Goal: Task Accomplishment & Management: Complete application form

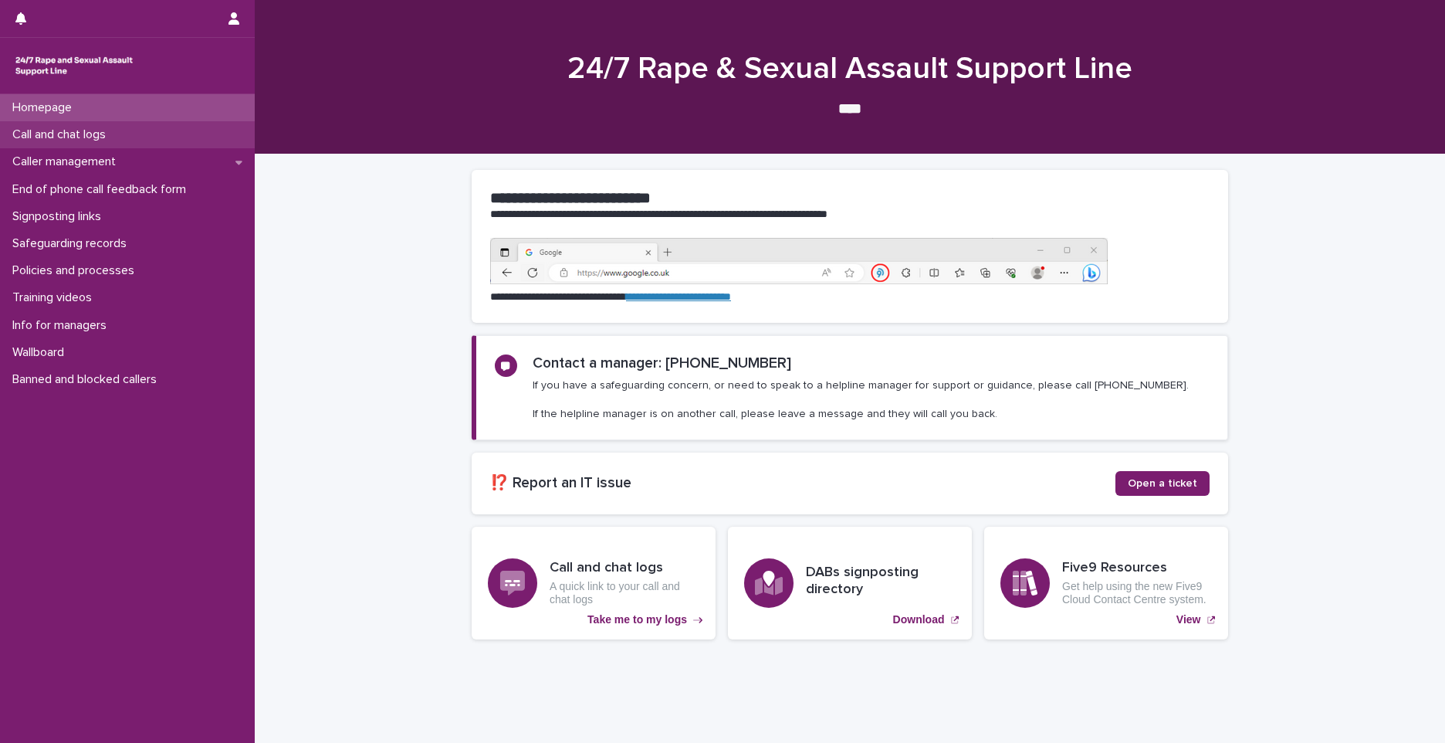
click at [79, 137] on p "Call and chat logs" at bounding box center [62, 134] width 112 height 15
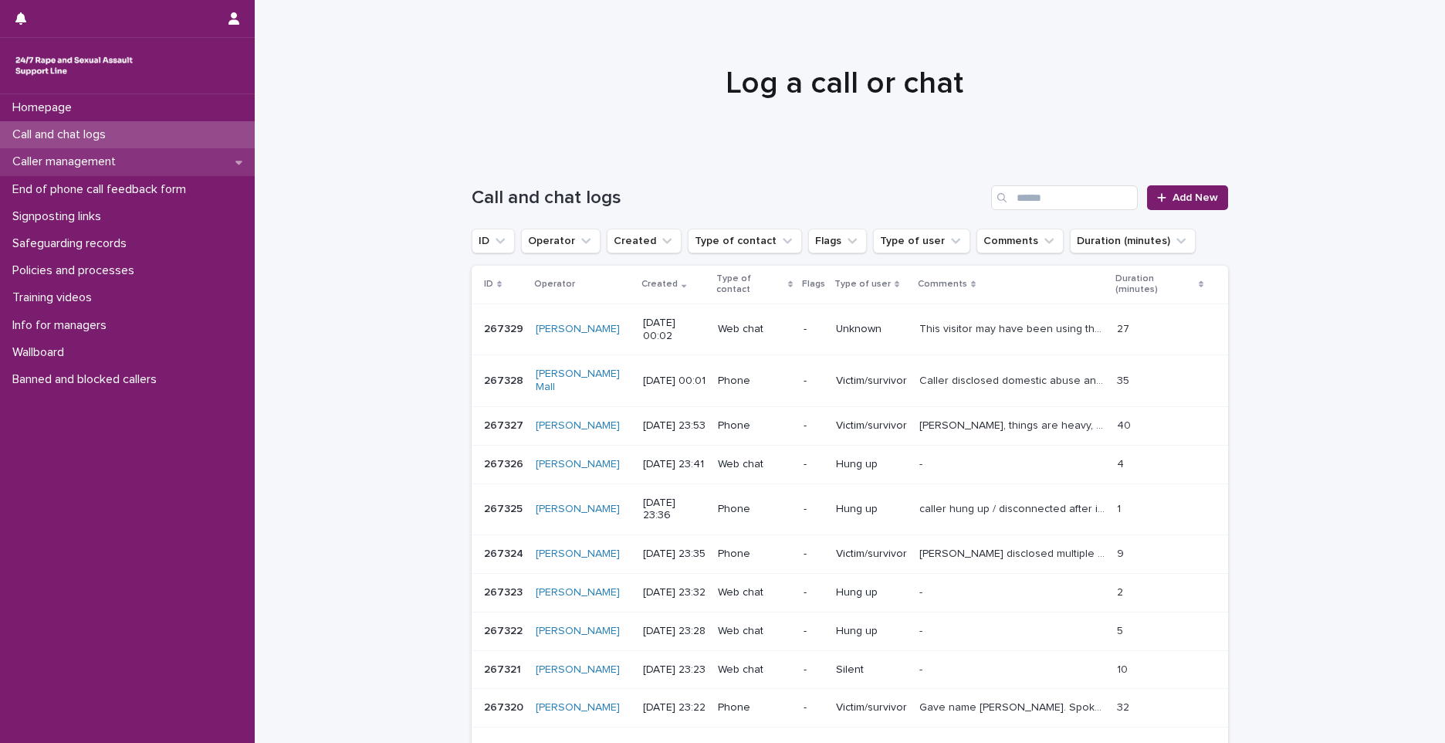
drag, startPoint x: 76, startPoint y: 186, endPoint x: 83, endPoint y: 155, distance: 31.6
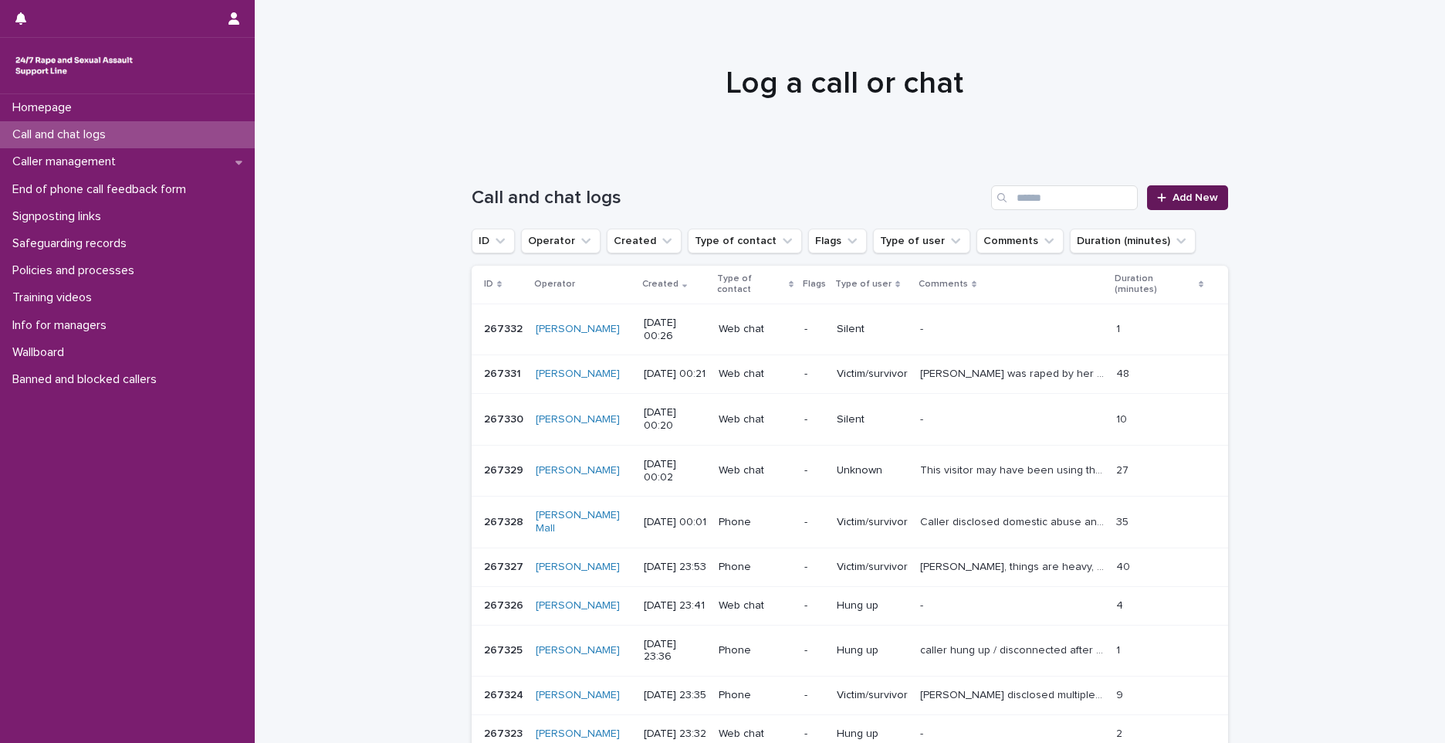
click at [1189, 188] on link "Add New" at bounding box center [1187, 197] width 81 height 25
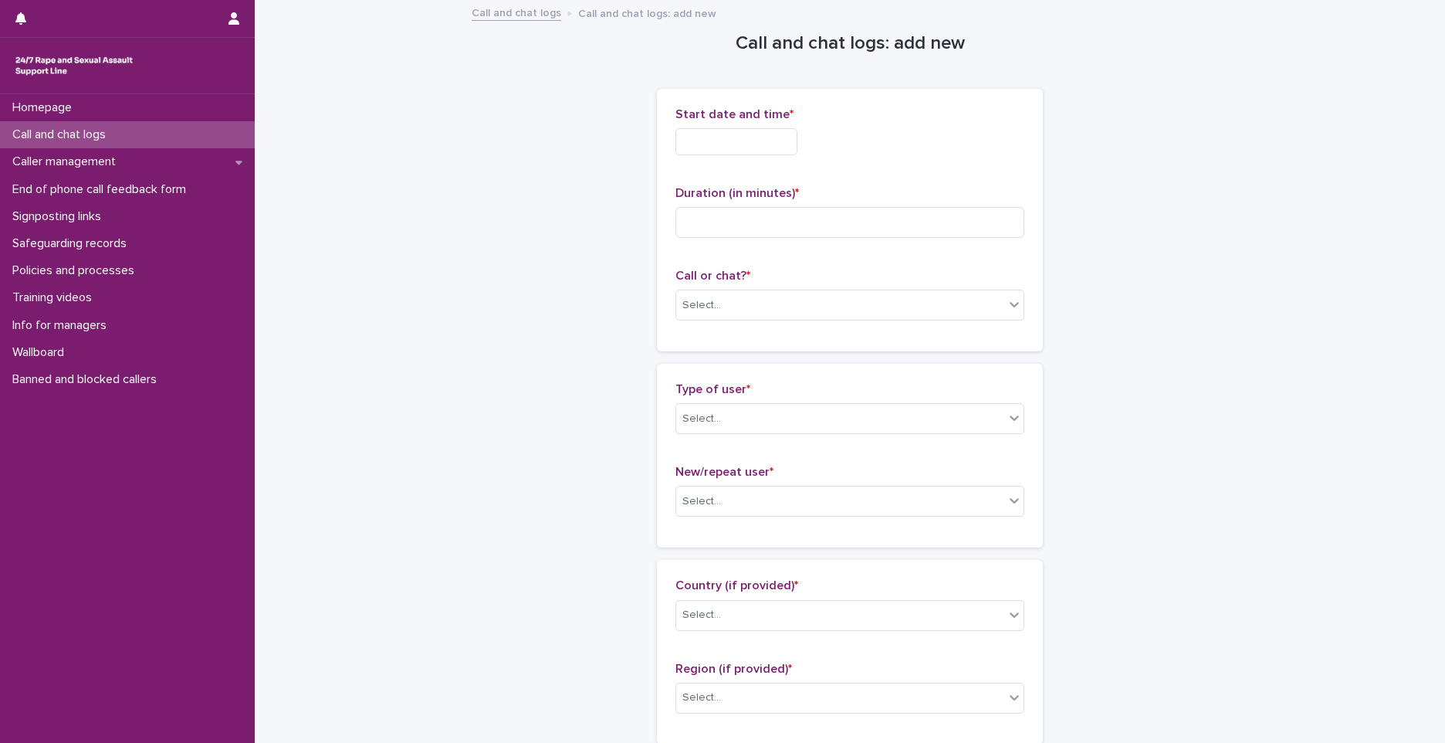
click at [729, 152] on input "text" at bounding box center [736, 141] width 122 height 27
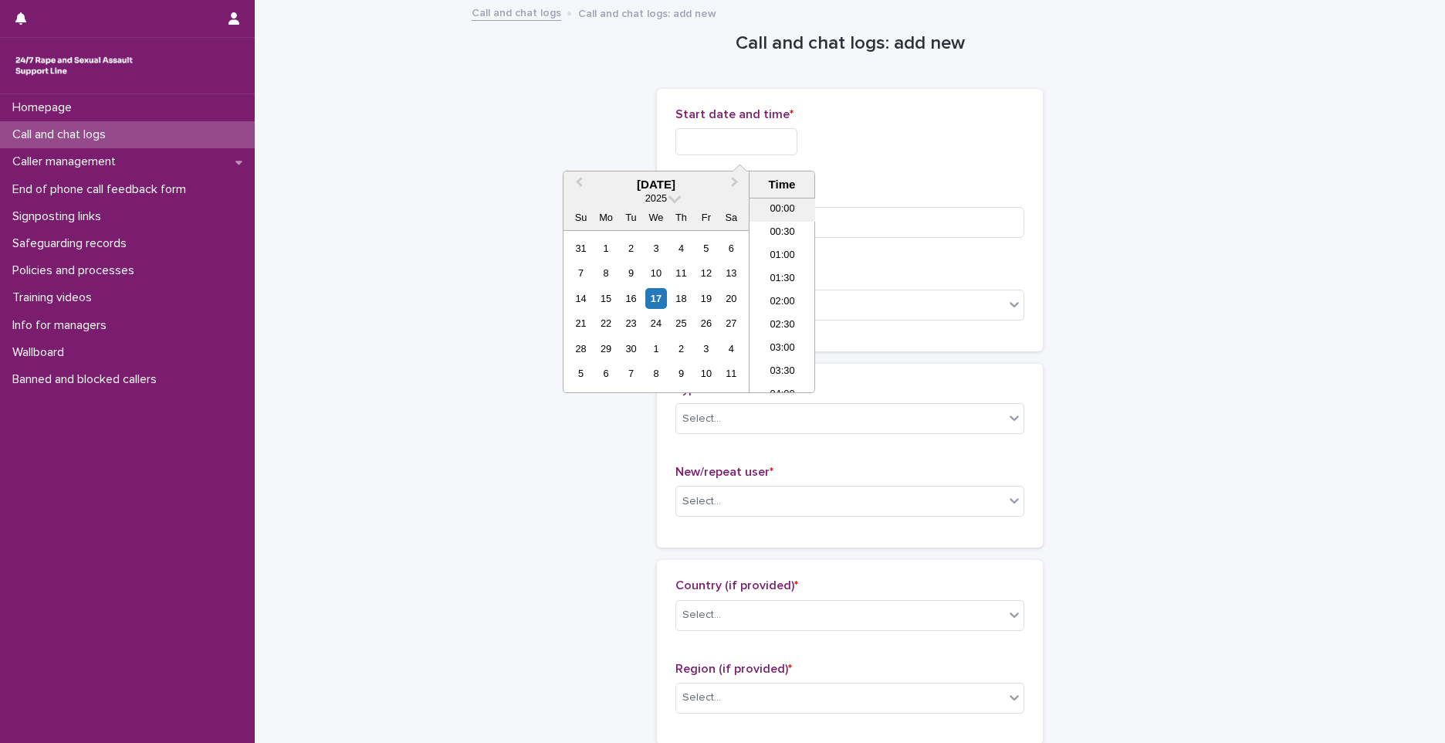
click at [786, 215] on li "00:00" at bounding box center [783, 209] width 66 height 23
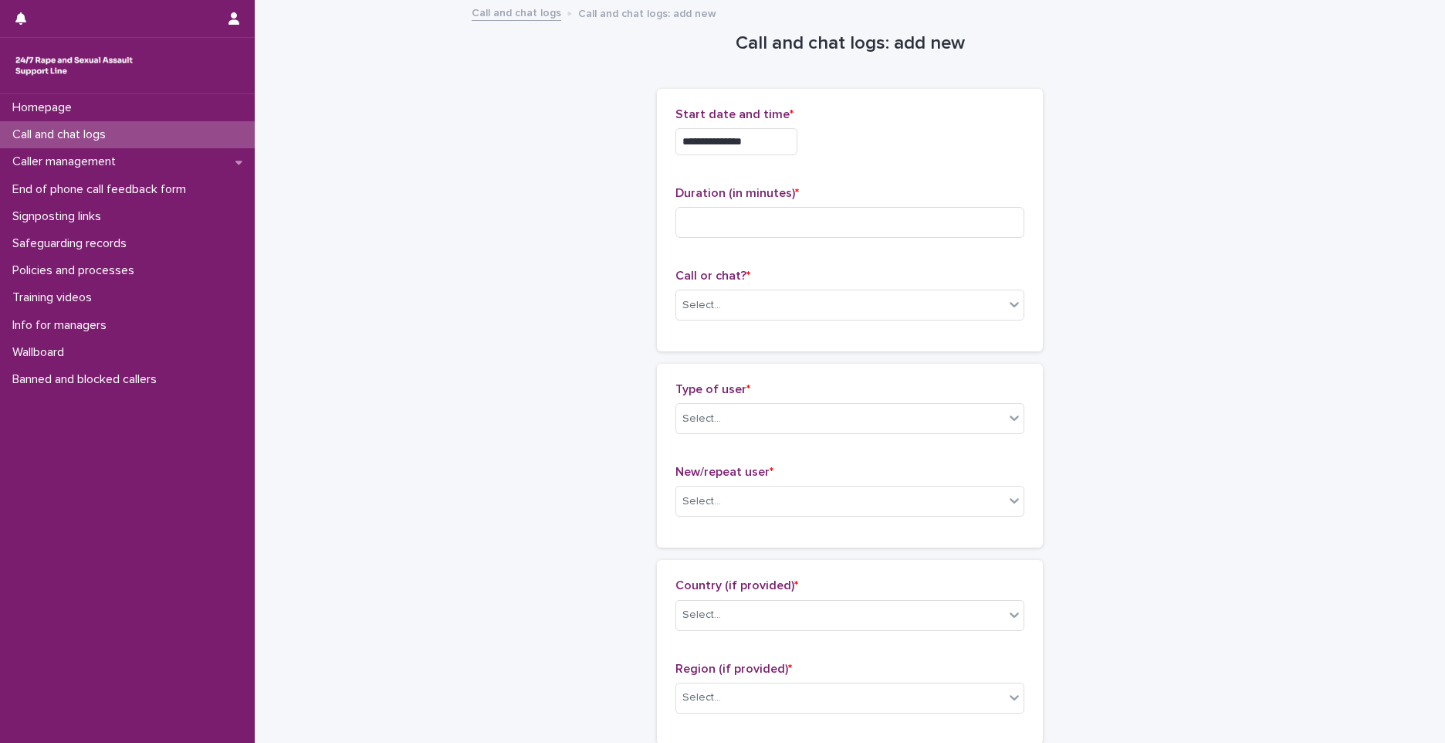
click at [780, 138] on input "**********" at bounding box center [736, 141] width 122 height 27
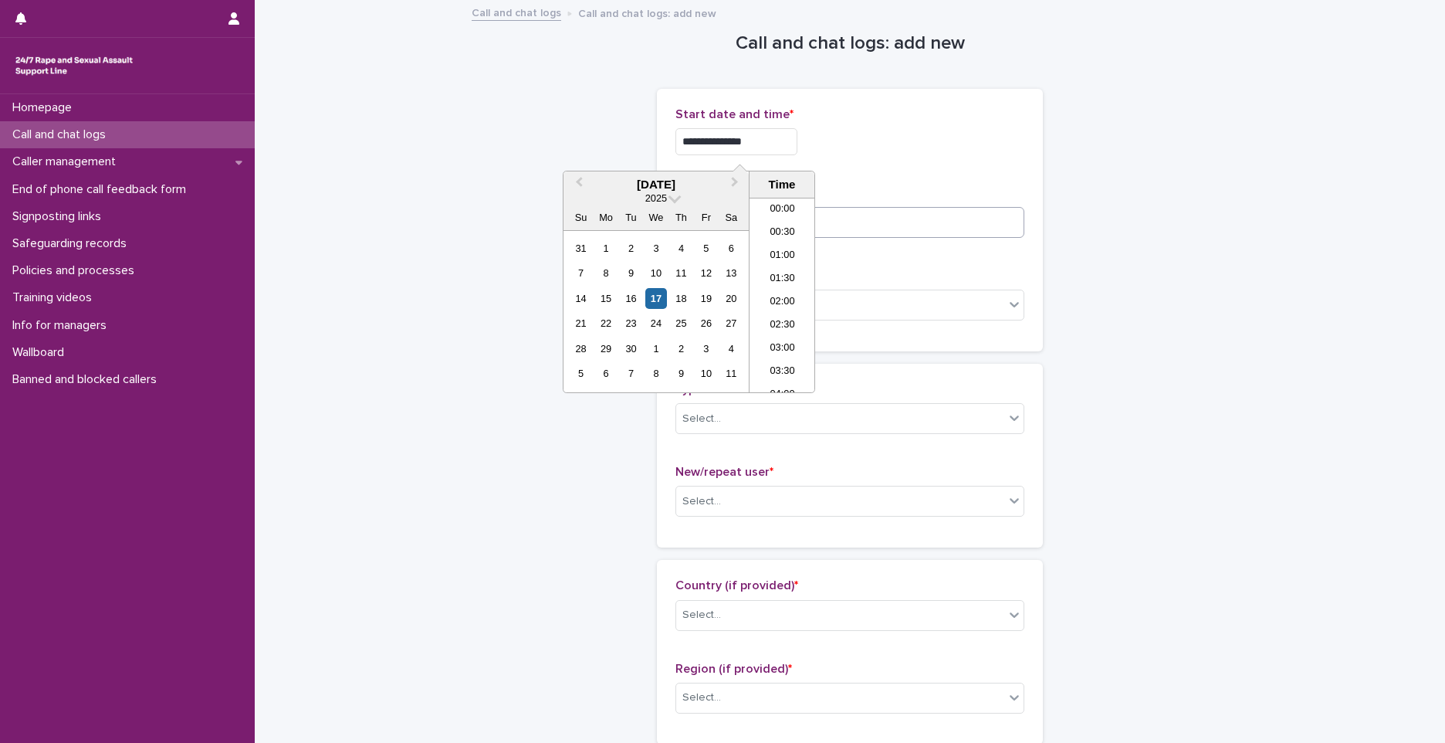
type input "**********"
click at [962, 217] on input at bounding box center [849, 222] width 349 height 31
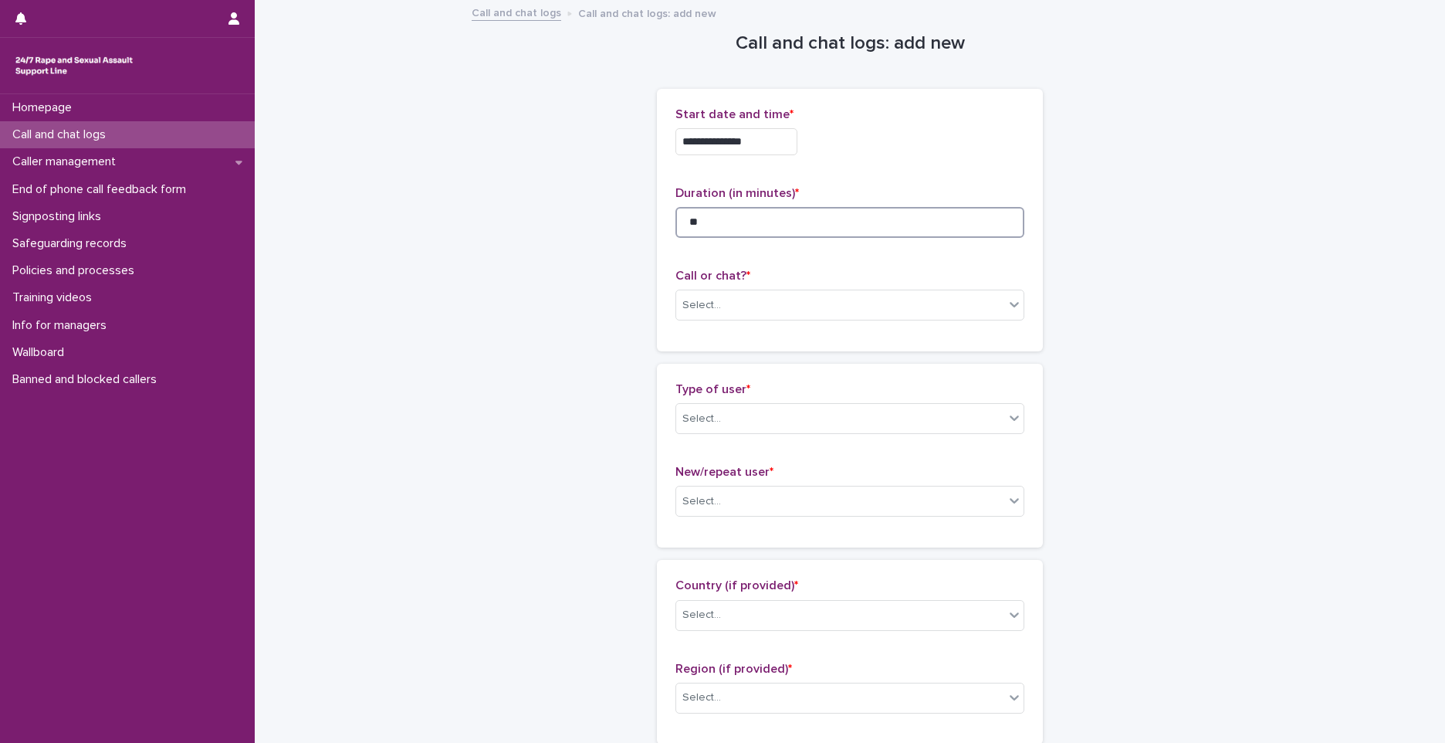
type input "**"
click at [711, 313] on div "Select..." at bounding box center [701, 305] width 39 height 16
click at [701, 334] on div "Phone" at bounding box center [844, 334] width 347 height 27
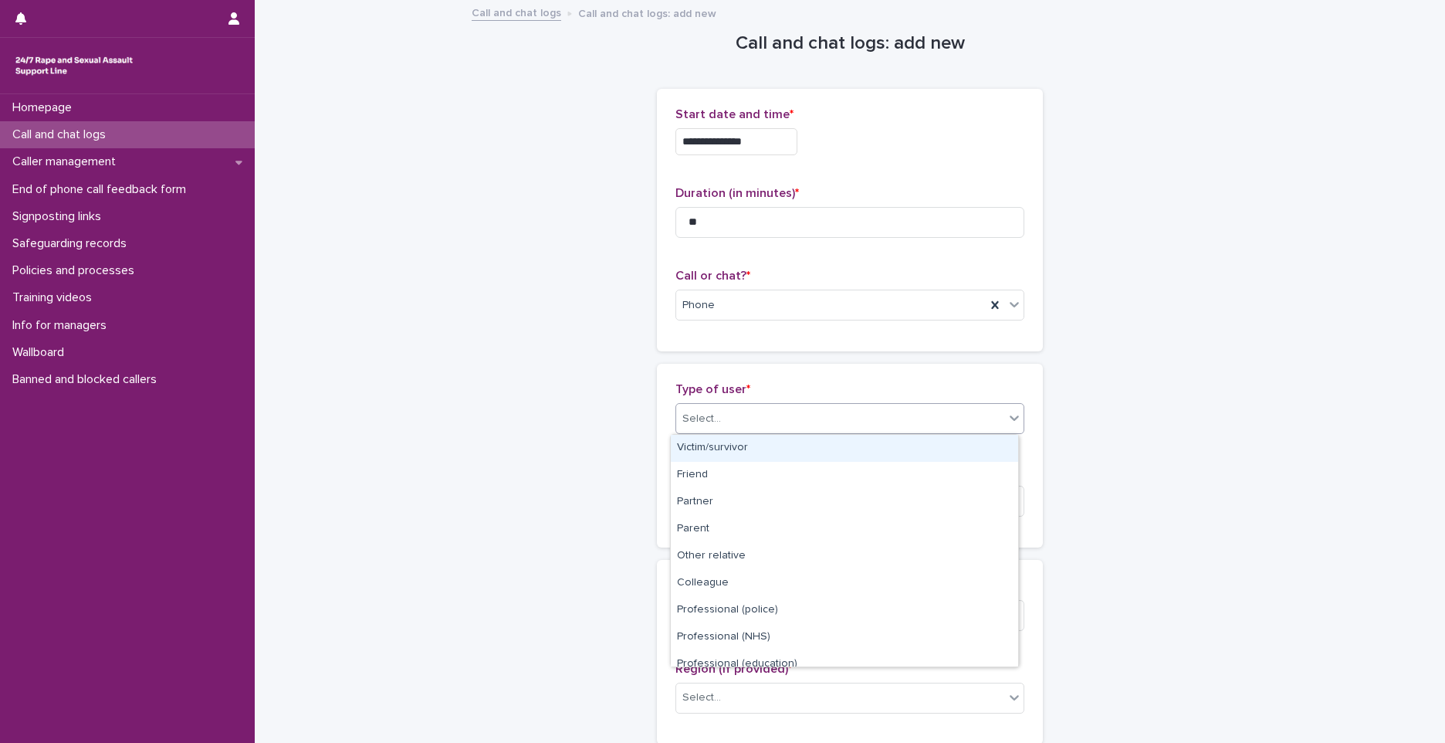
click at [726, 407] on div "Select..." at bounding box center [840, 418] width 328 height 25
click at [723, 441] on div "Victim/survivor" at bounding box center [844, 448] width 347 height 27
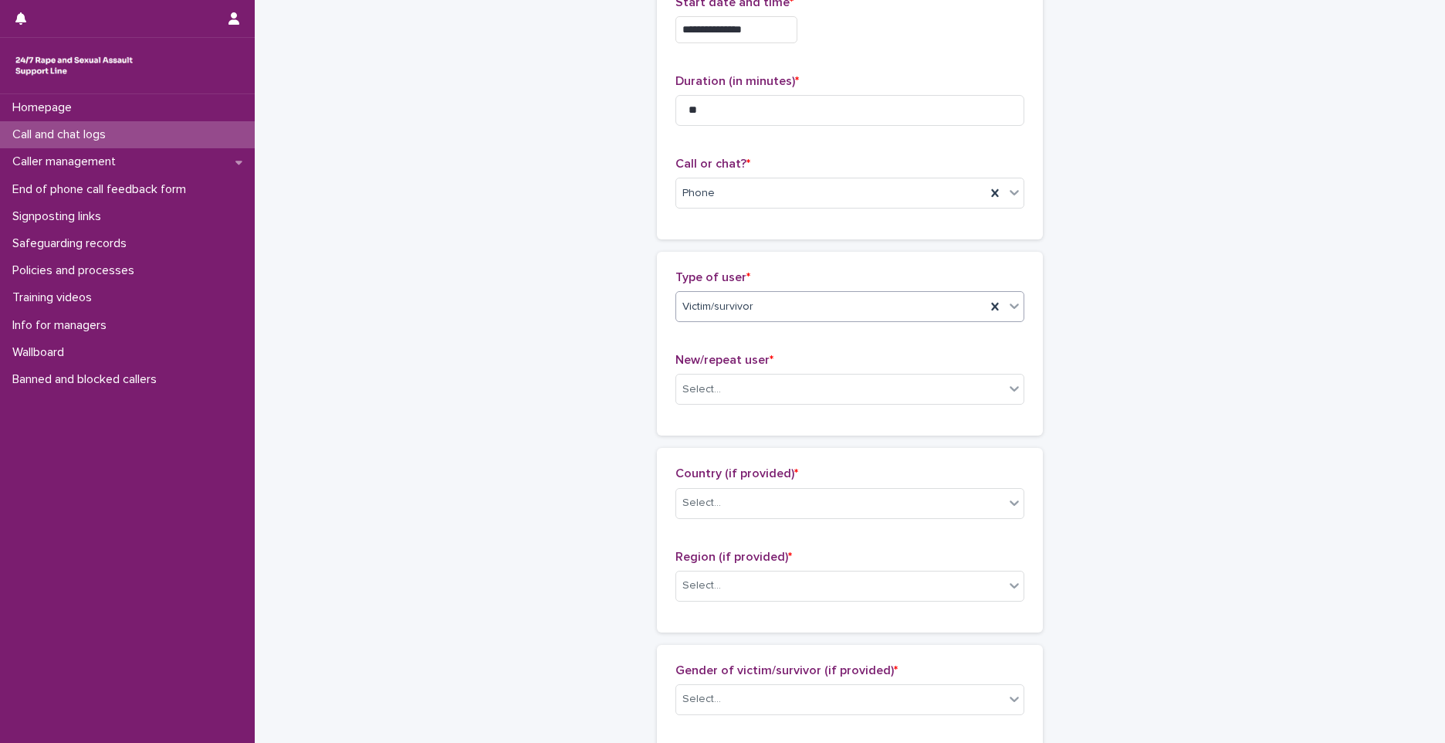
scroll to position [232, 0]
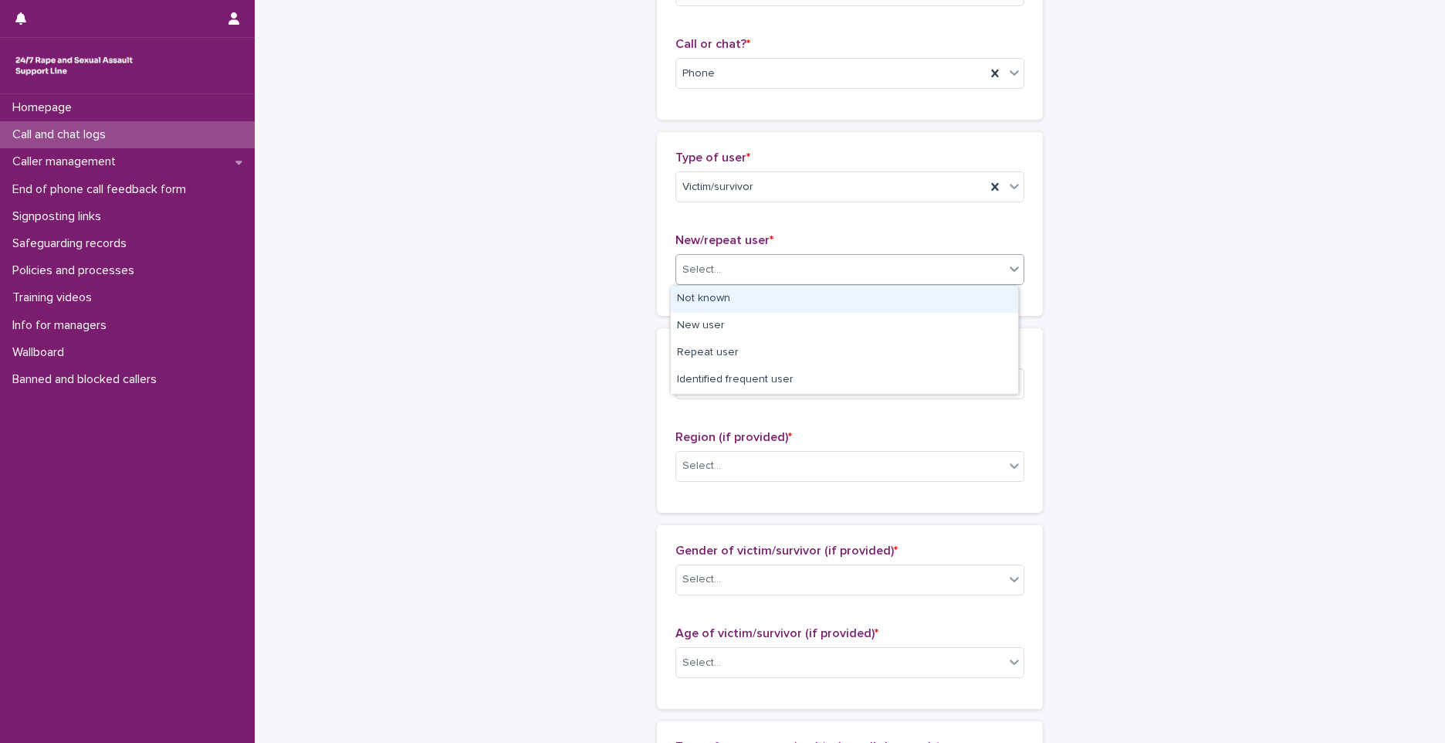
click at [689, 276] on div "Select..." at bounding box center [701, 270] width 39 height 16
click at [715, 306] on div "Not known" at bounding box center [844, 299] width 347 height 27
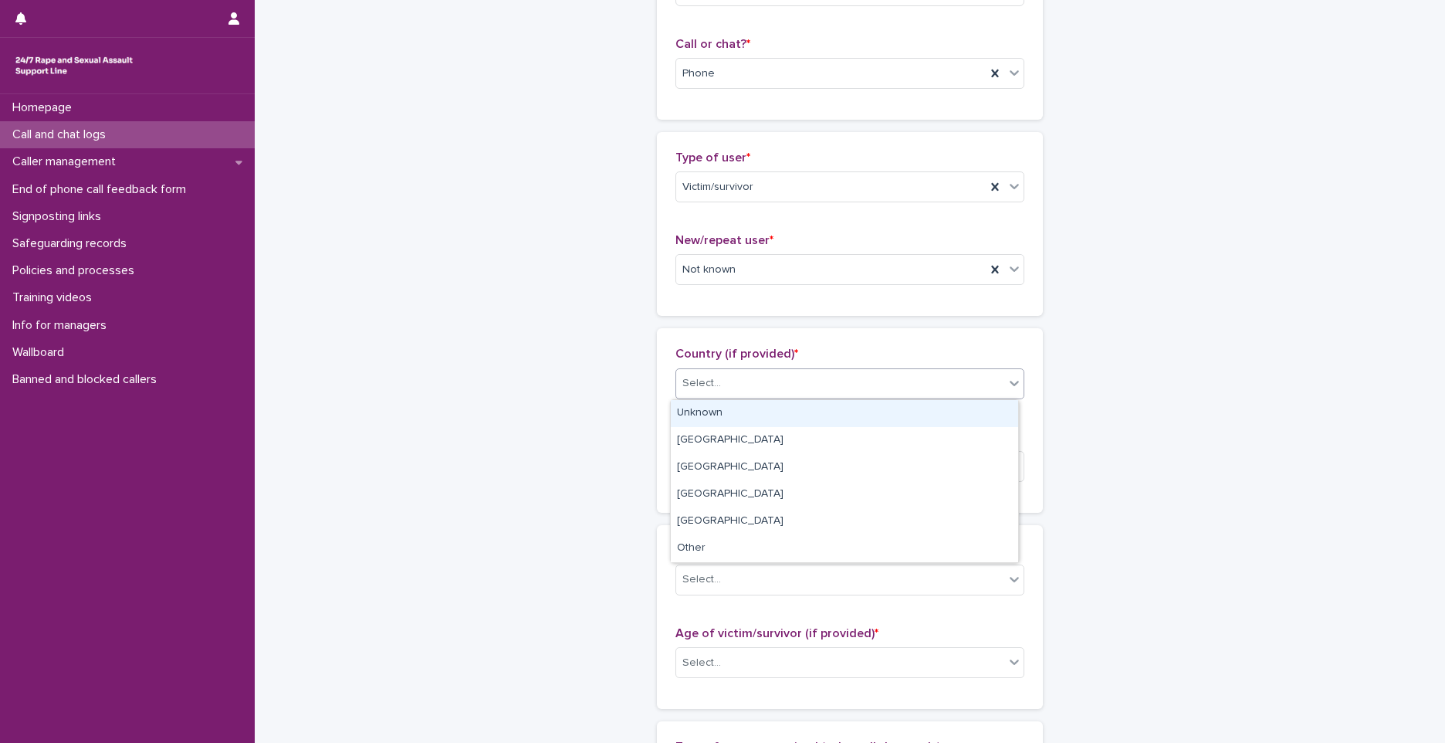
click at [713, 394] on div "Select..." at bounding box center [840, 383] width 328 height 25
click at [716, 414] on div "Unknown" at bounding box center [844, 413] width 347 height 27
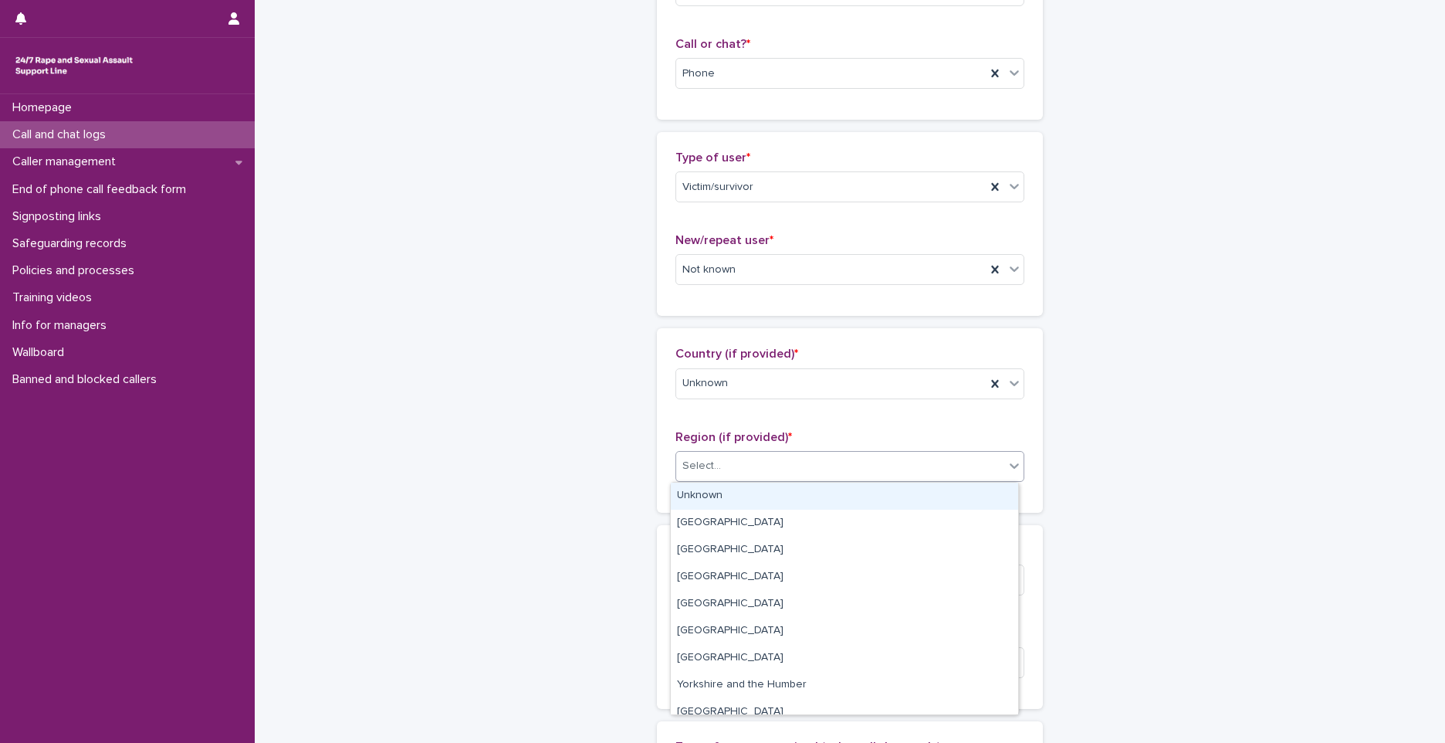
click at [714, 455] on div "Select..." at bounding box center [840, 465] width 328 height 25
click at [713, 501] on div "Unknown" at bounding box center [844, 495] width 347 height 27
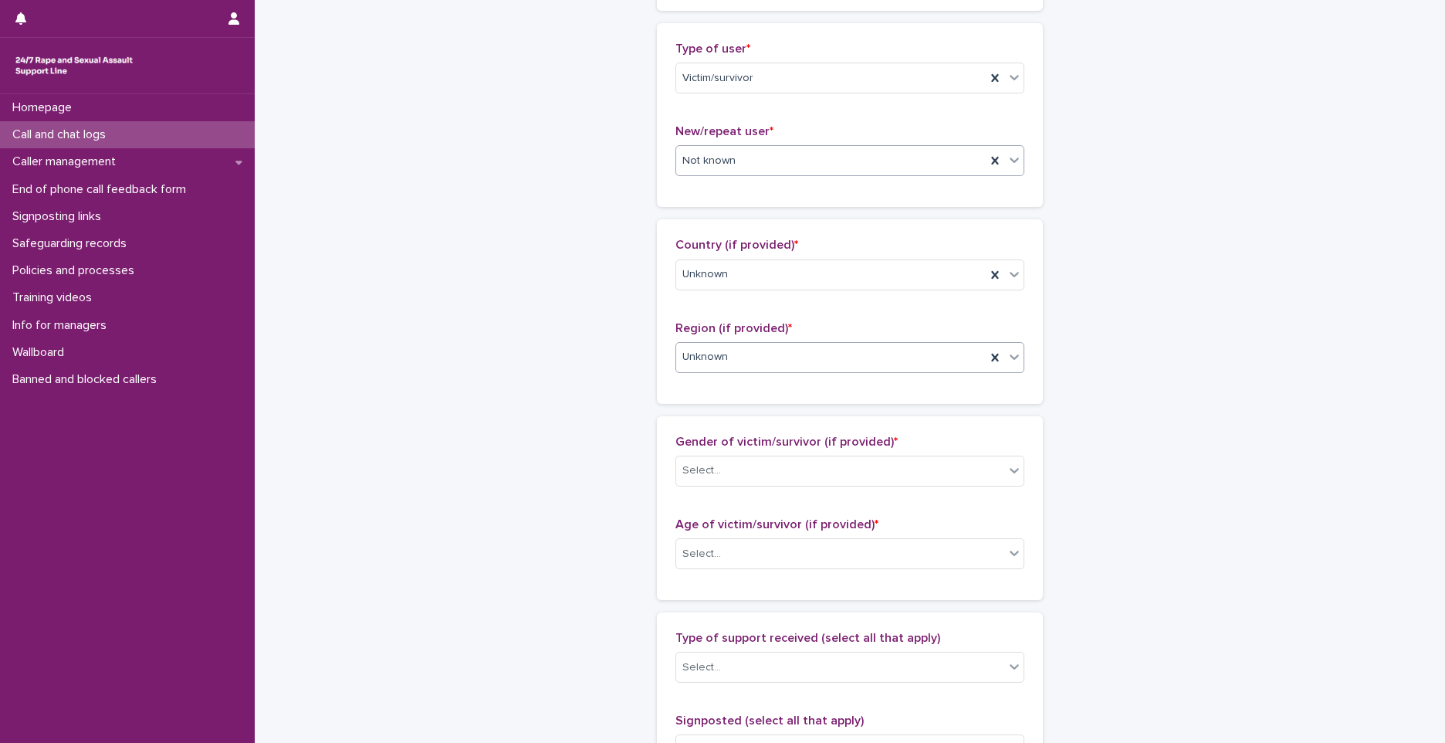
scroll to position [463, 0]
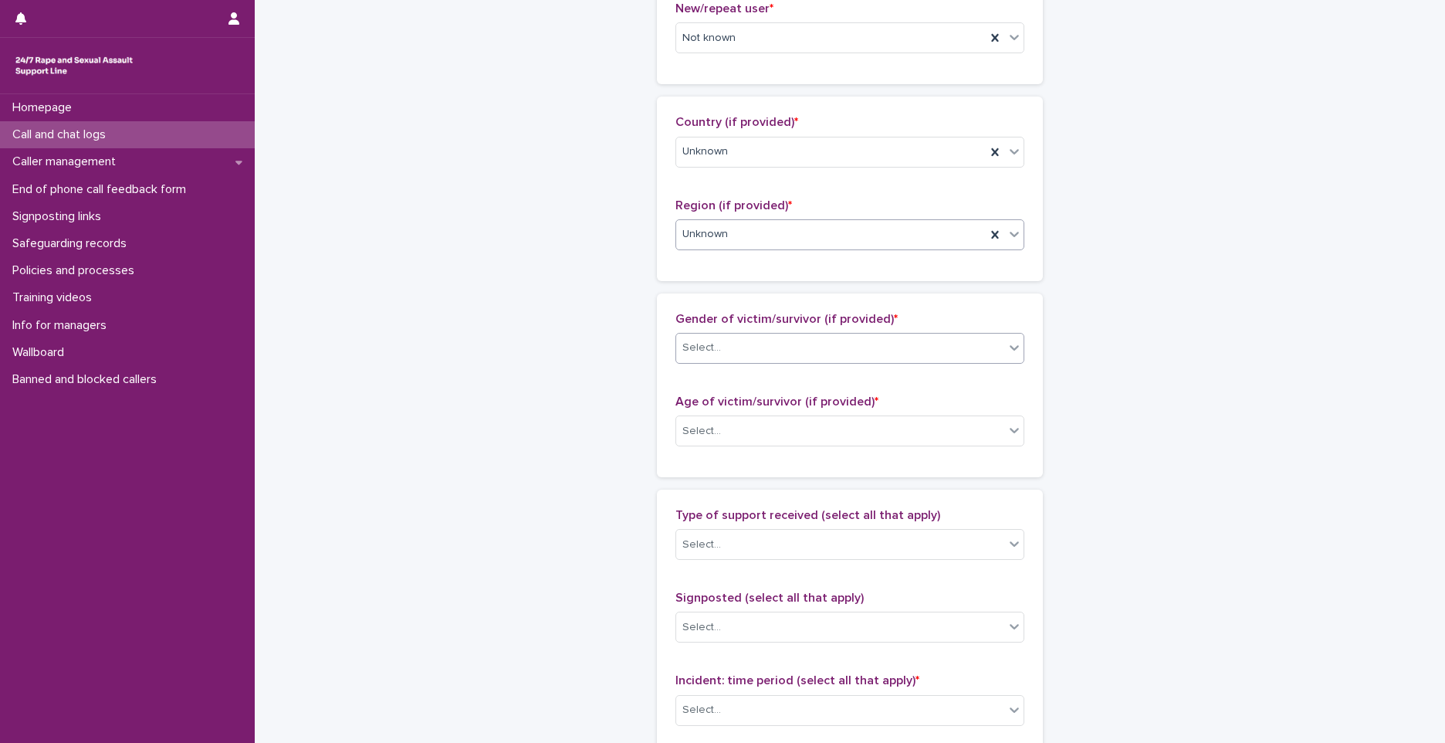
click at [726, 354] on div "Select..." at bounding box center [840, 347] width 328 height 25
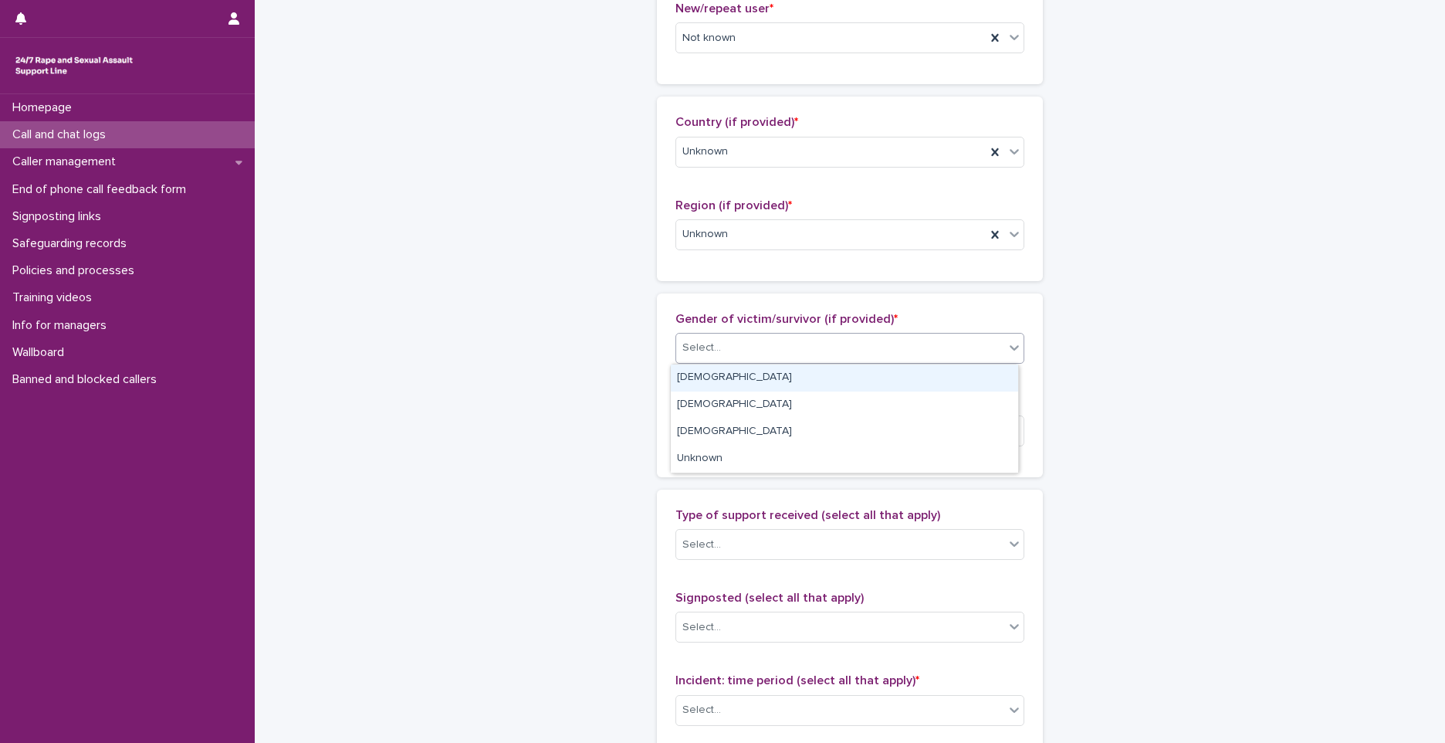
click at [721, 378] on div "Female" at bounding box center [844, 377] width 347 height 27
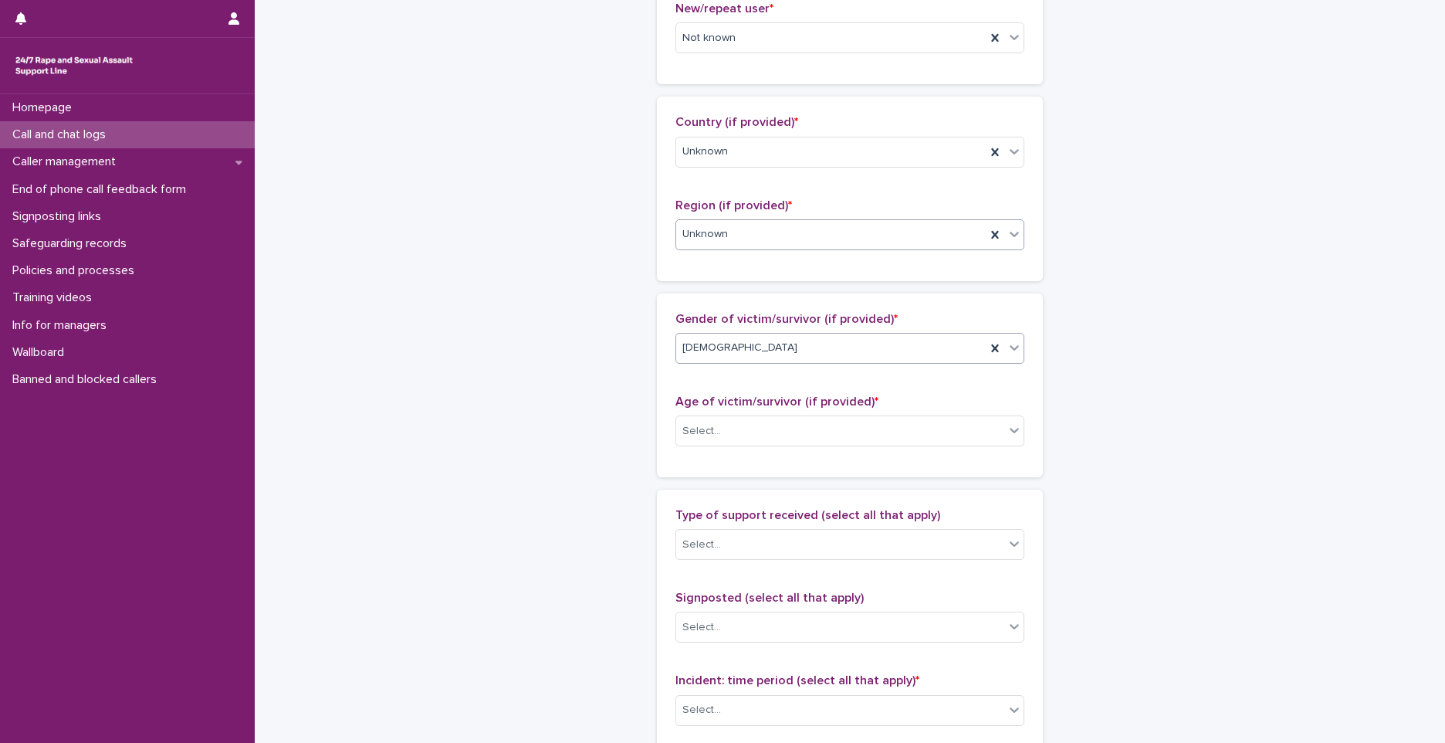
scroll to position [695, 0]
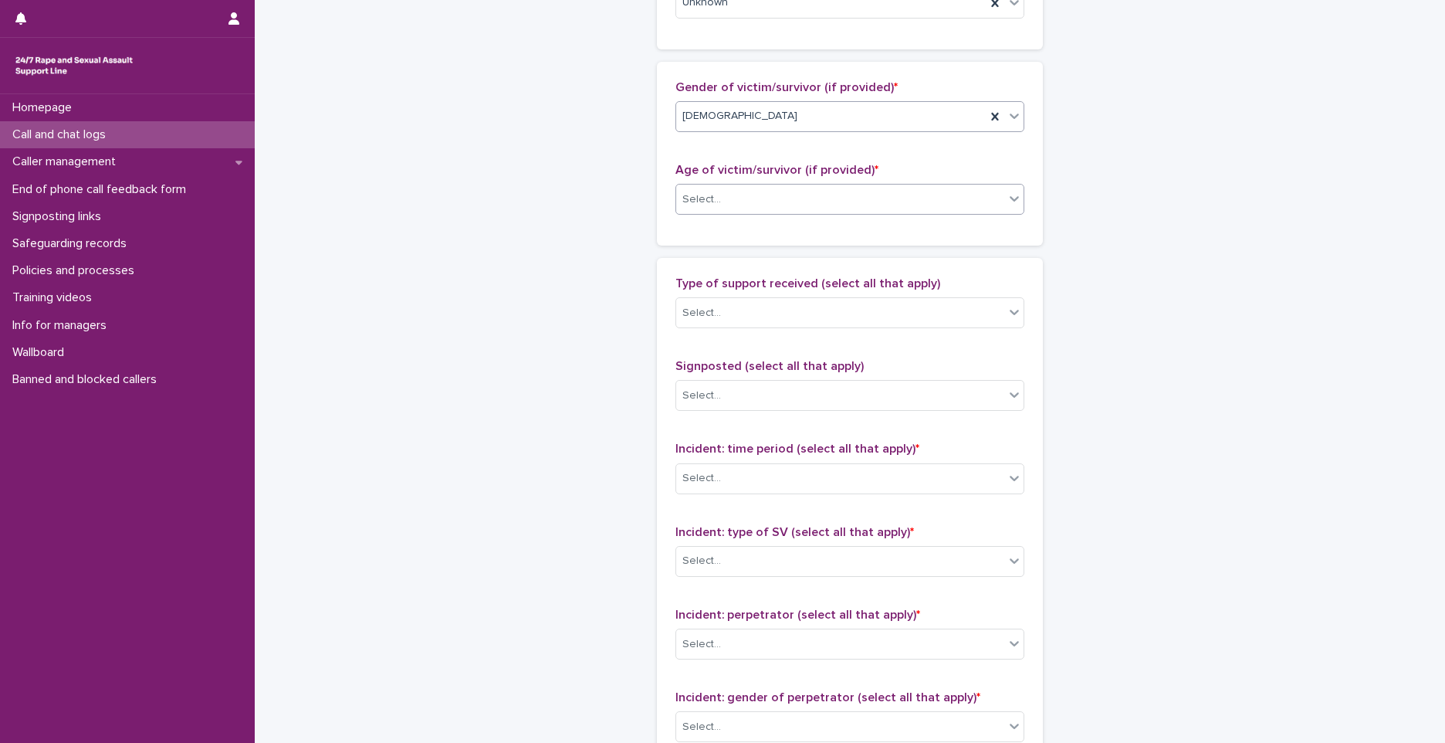
click at [741, 205] on div "Select..." at bounding box center [840, 199] width 328 height 25
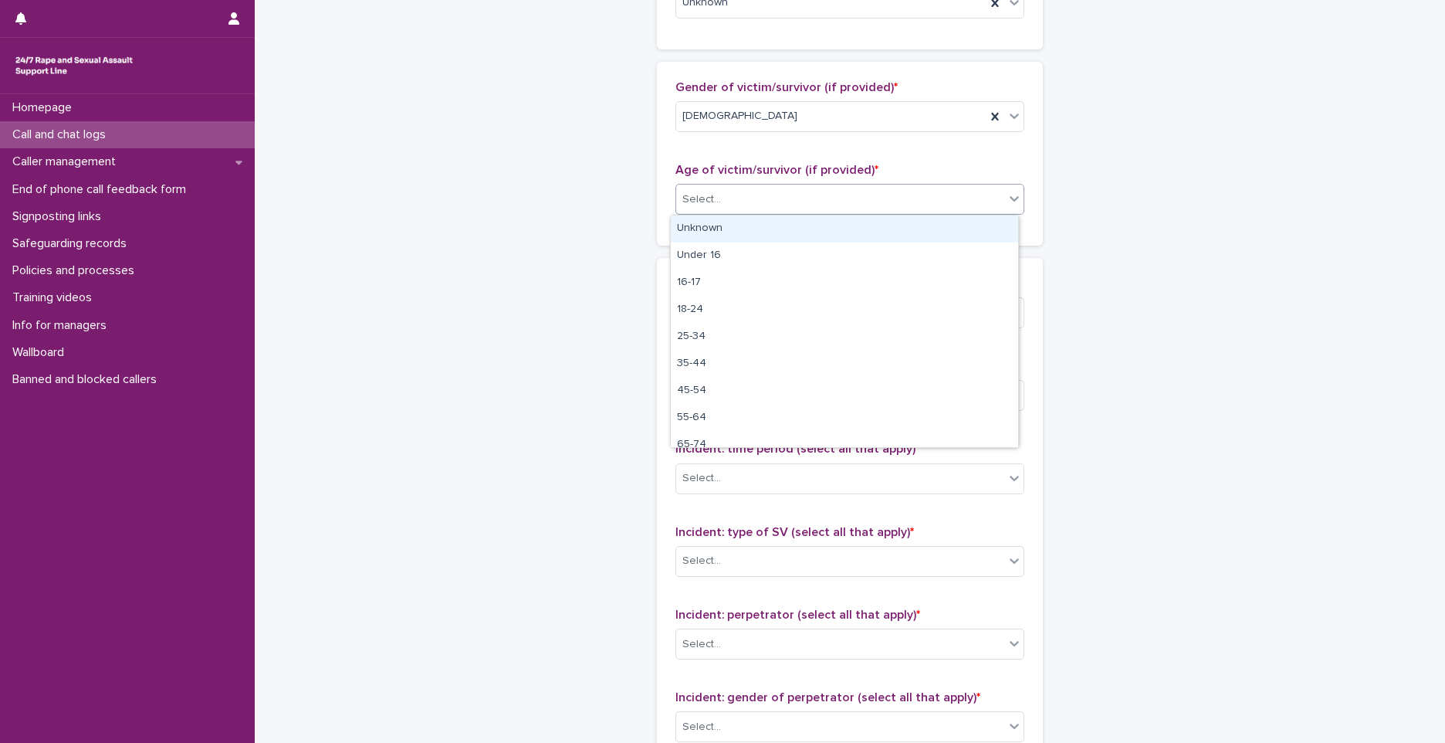
click at [720, 230] on div "Unknown" at bounding box center [844, 228] width 347 height 27
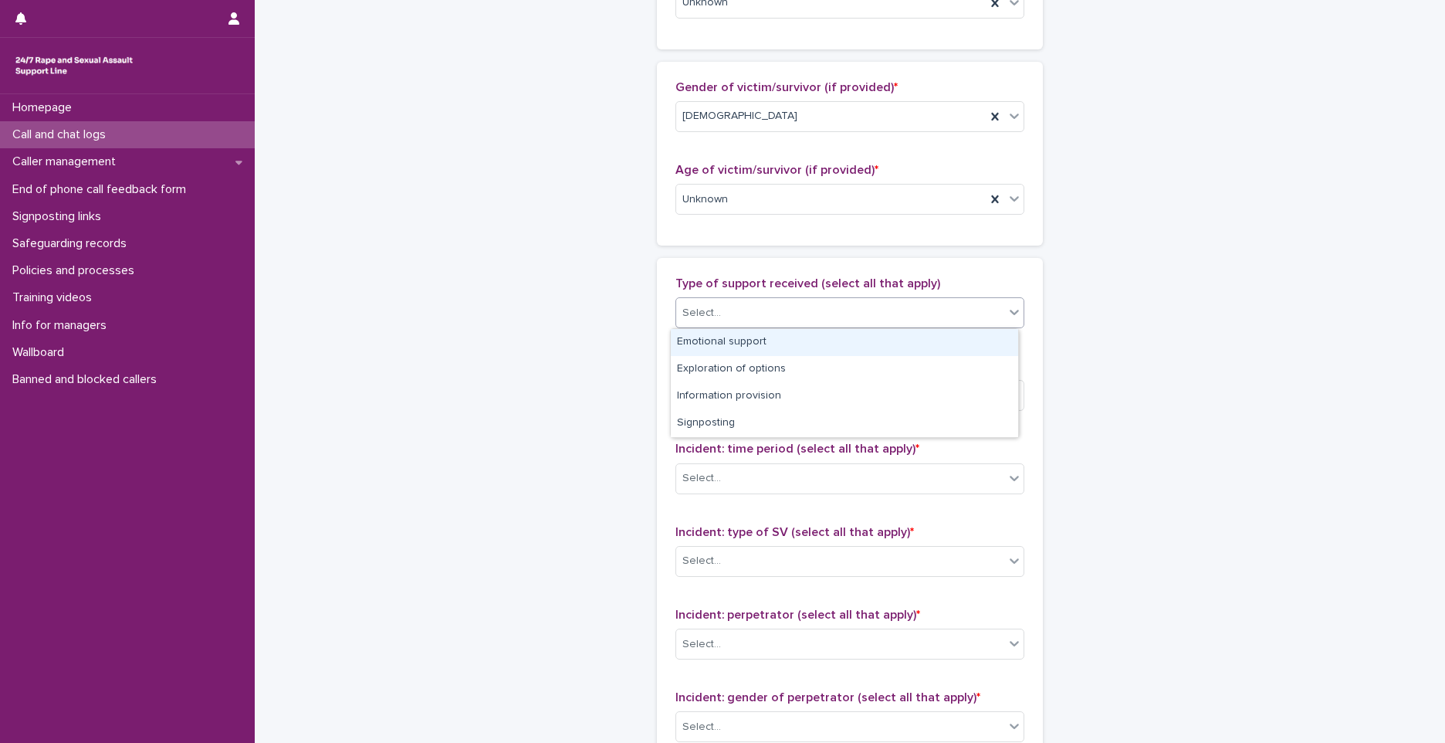
click at [733, 323] on div "Select..." at bounding box center [840, 312] width 328 height 25
click at [725, 347] on div "Emotional support" at bounding box center [844, 342] width 347 height 27
click at [818, 308] on div "Emotional support" at bounding box center [831, 313] width 310 height 27
click at [801, 347] on div "Exploration of options" at bounding box center [844, 342] width 347 height 27
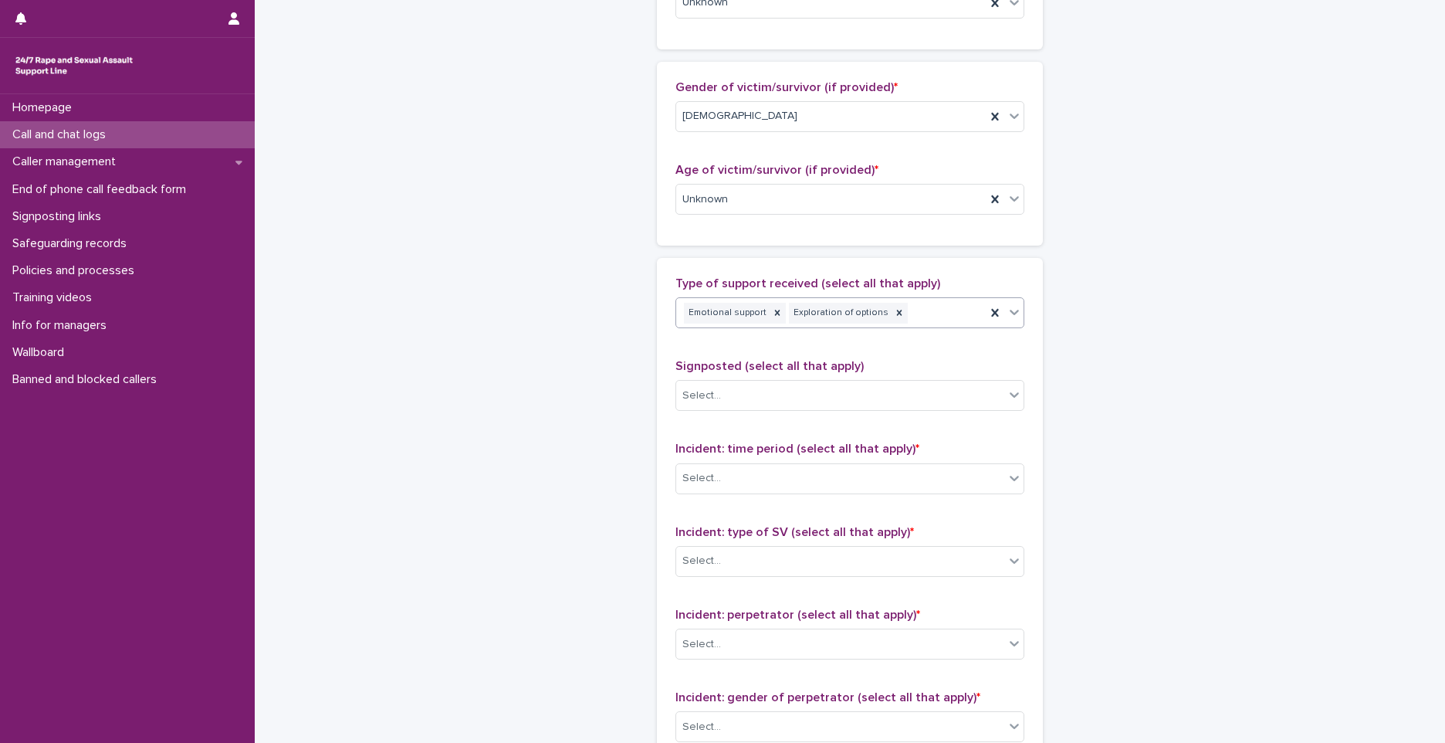
click at [949, 314] on div "Emotional support Exploration of options" at bounding box center [831, 313] width 310 height 27
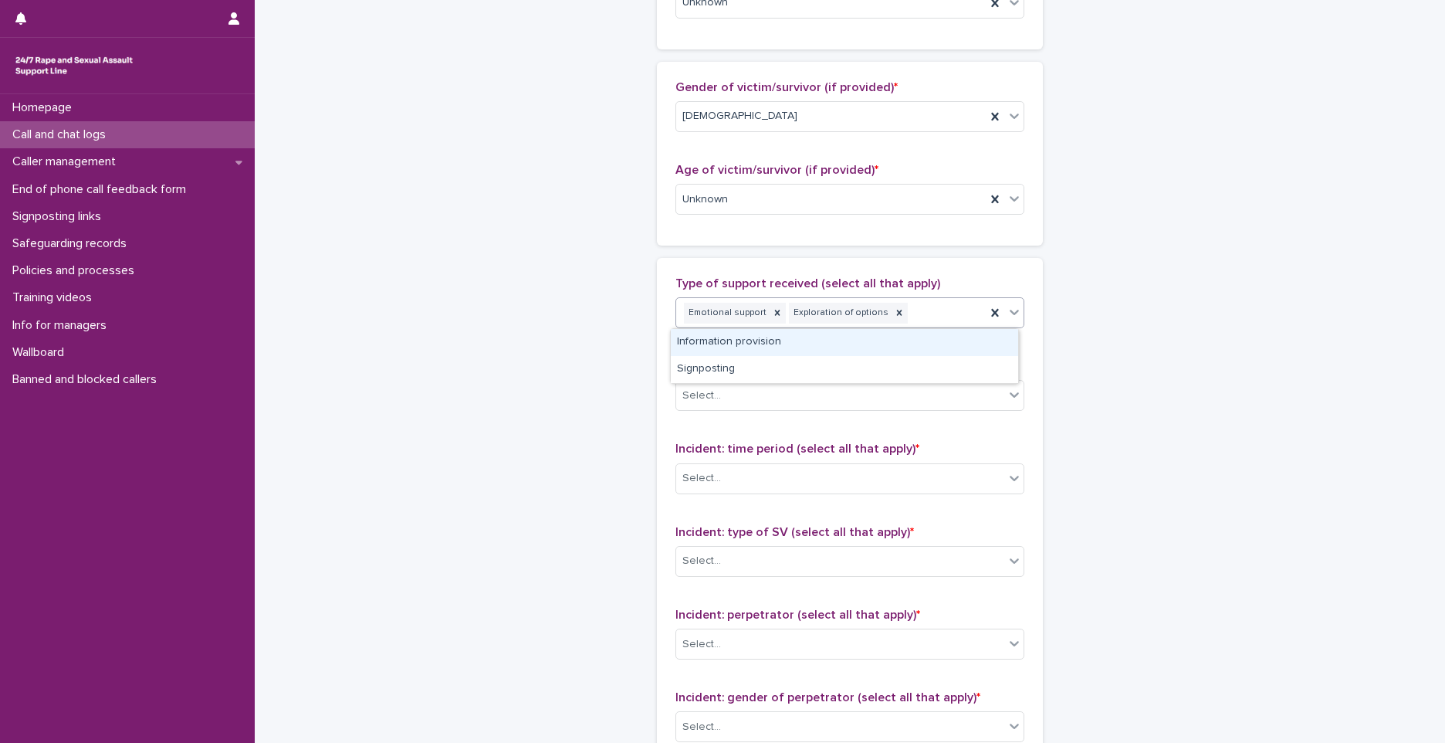
click at [795, 344] on div "Information provision" at bounding box center [844, 342] width 347 height 27
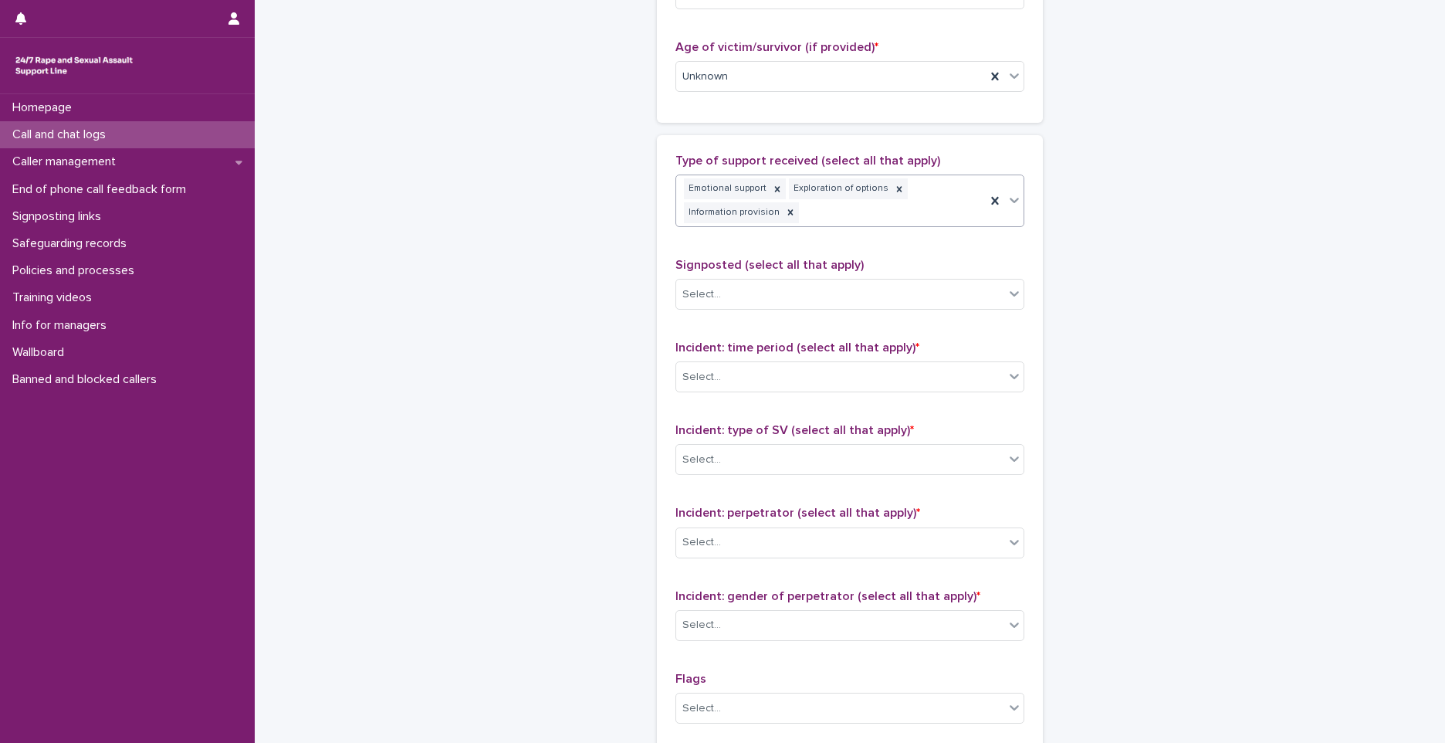
scroll to position [860, 0]
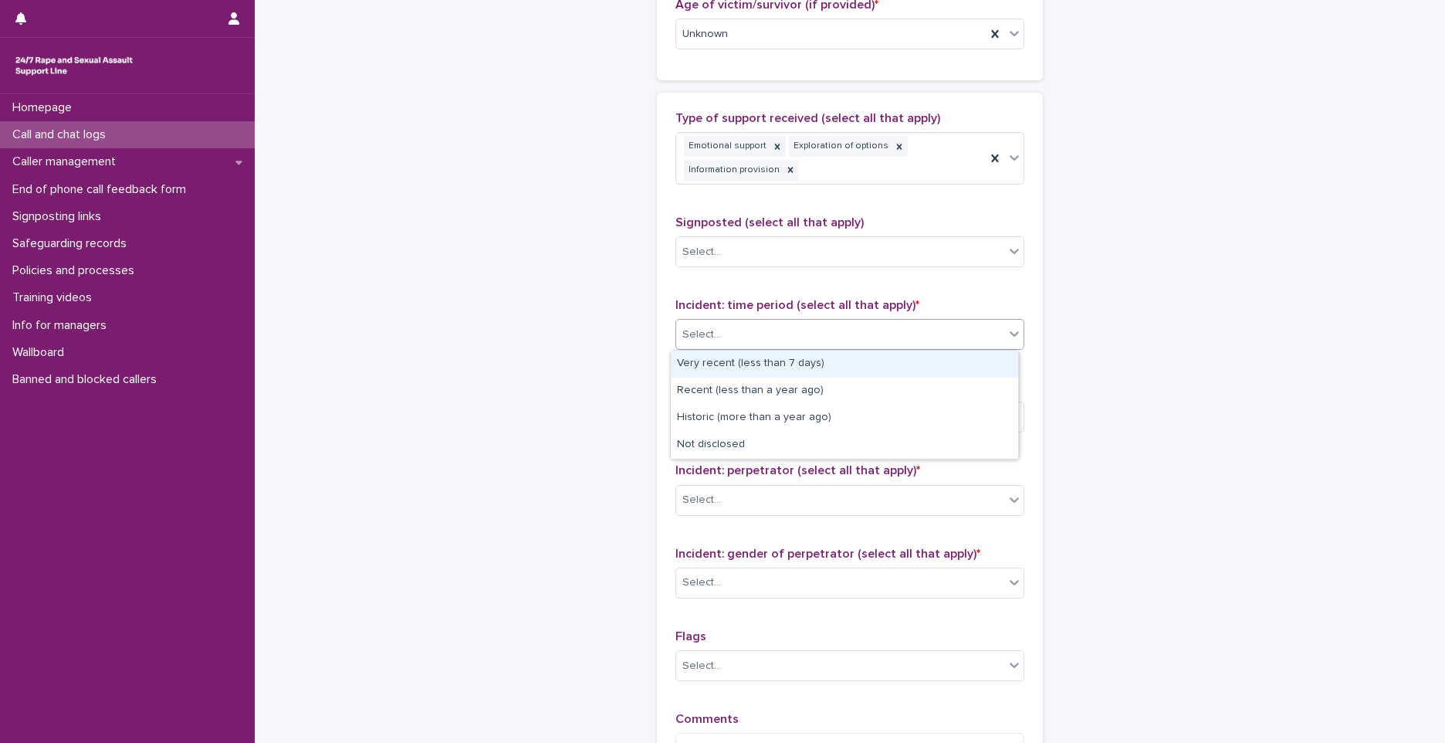
click at [703, 337] on div "Select..." at bounding box center [701, 335] width 39 height 16
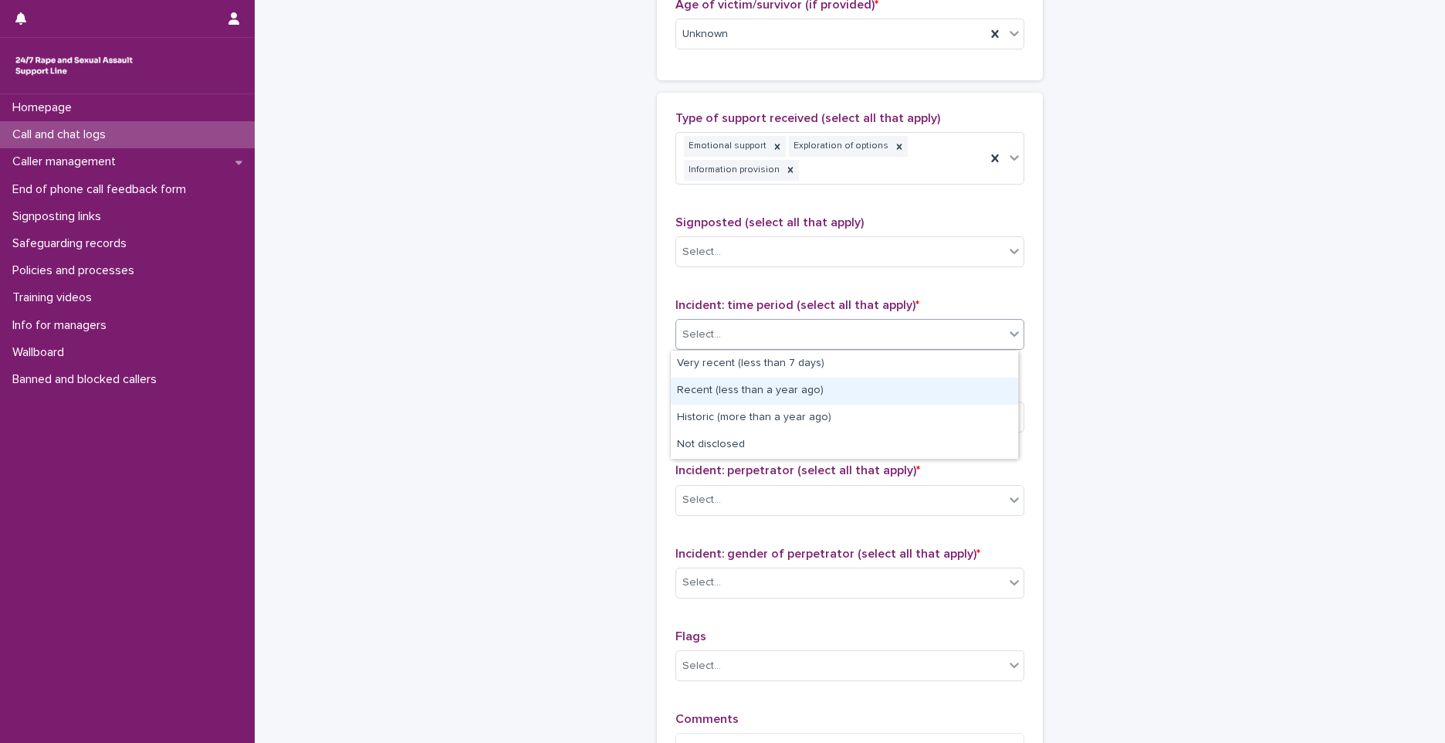
click at [708, 394] on div "Recent (less than a year ago)" at bounding box center [844, 390] width 347 height 27
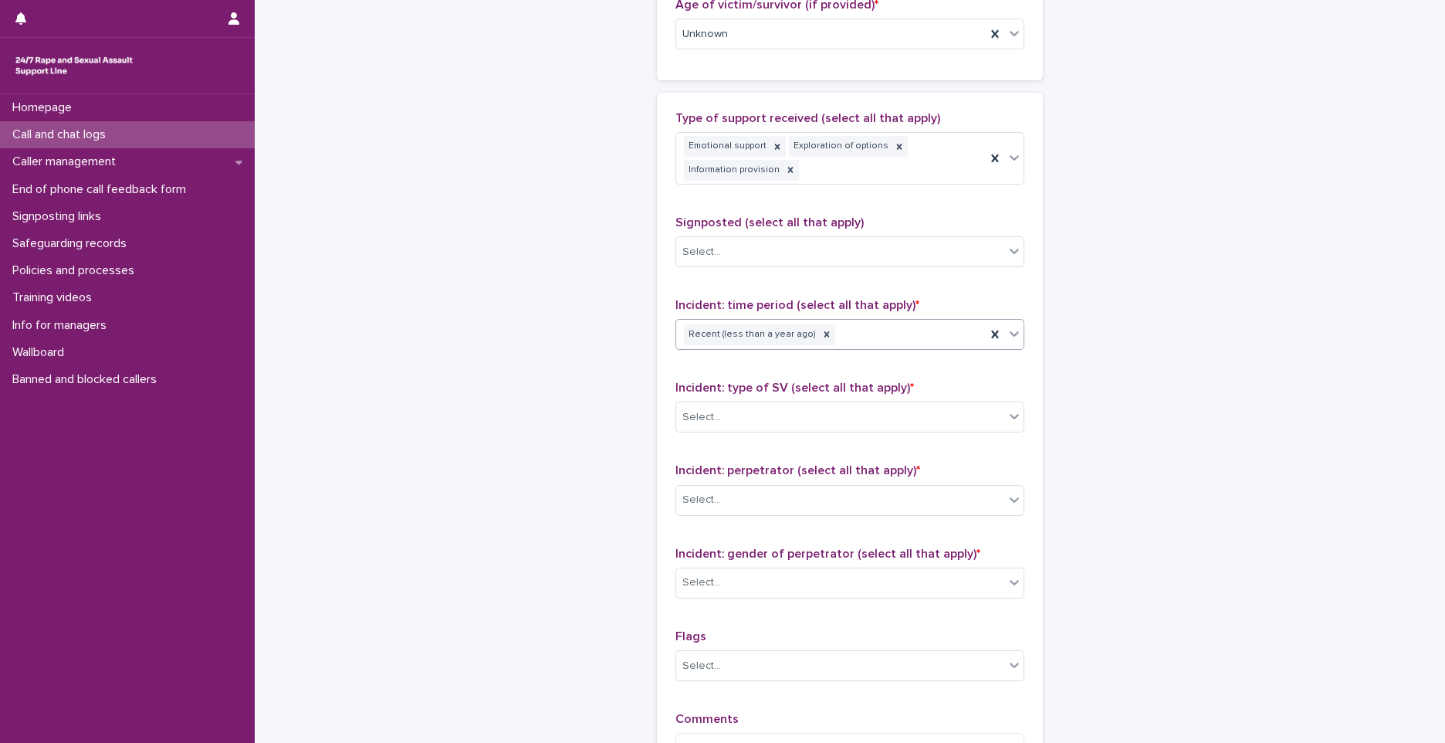
scroll to position [1072, 0]
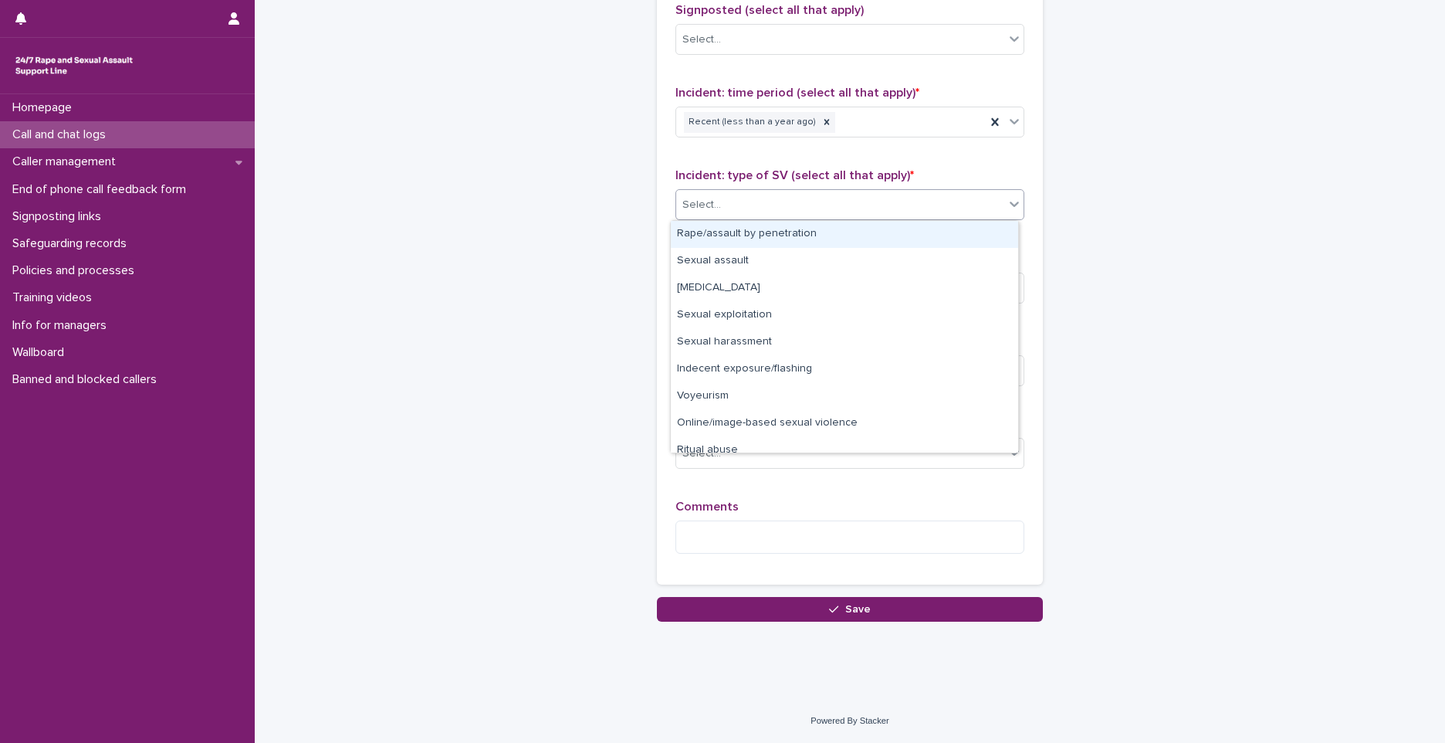
click at [699, 212] on div "Select..." at bounding box center [701, 205] width 39 height 16
click at [762, 234] on div "Rape/assault by penetration" at bounding box center [844, 234] width 347 height 27
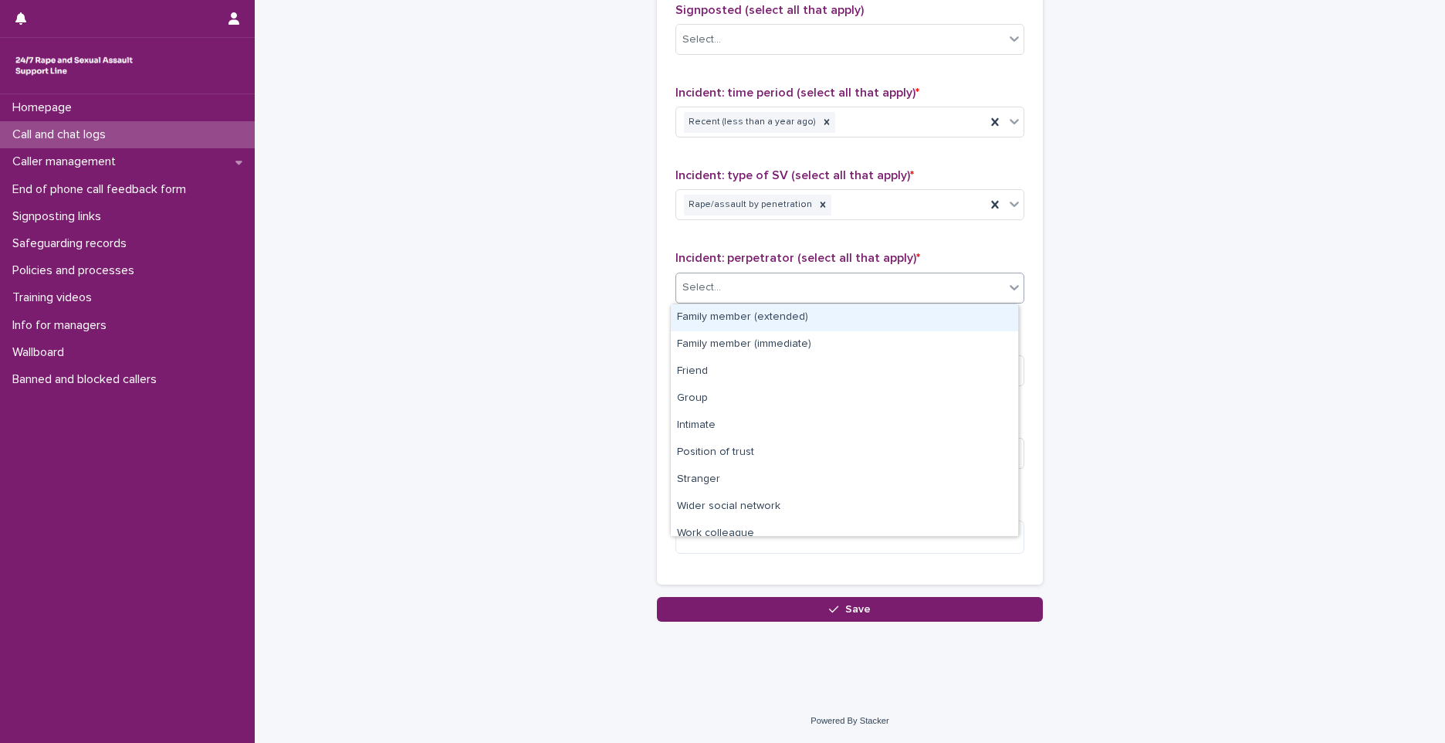
click at [747, 282] on div "Select..." at bounding box center [840, 287] width 328 height 25
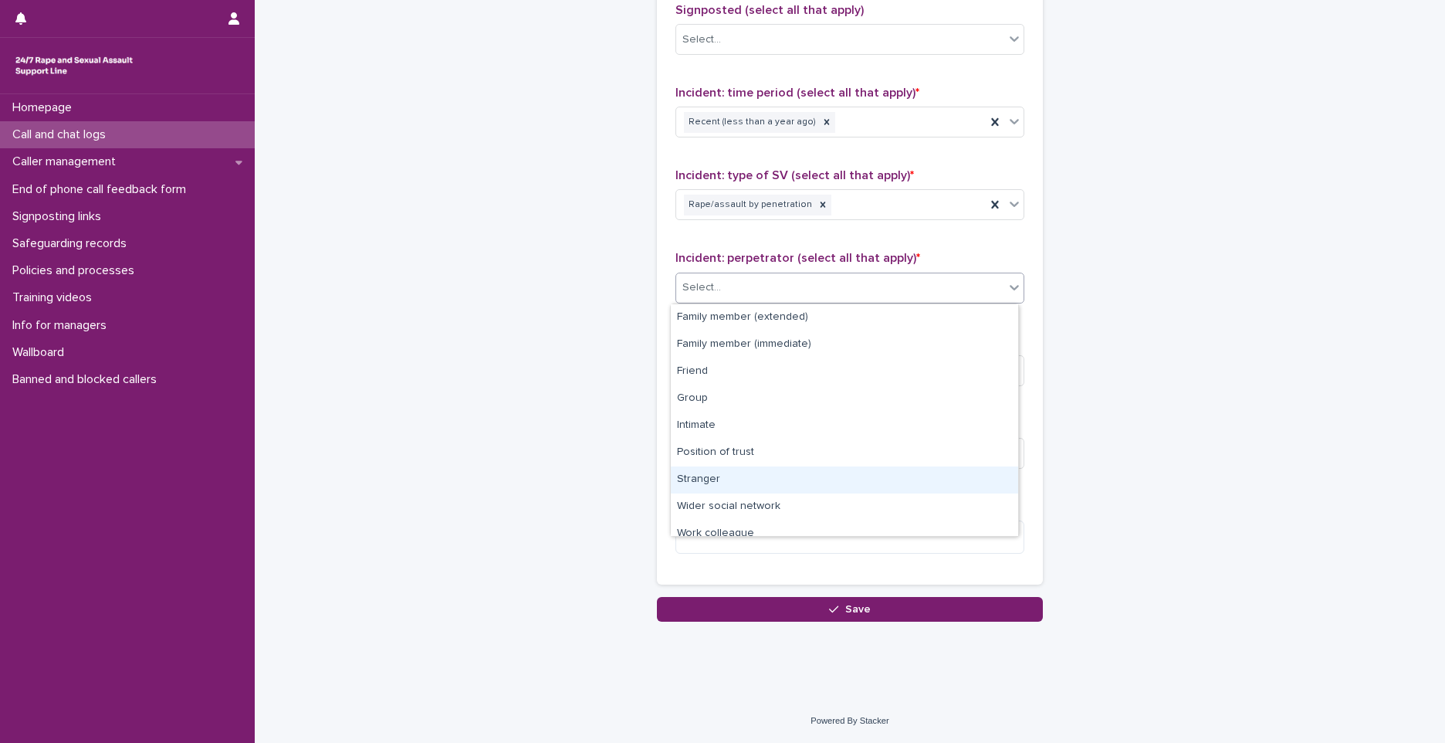
click at [763, 480] on div "Stranger" at bounding box center [844, 479] width 347 height 27
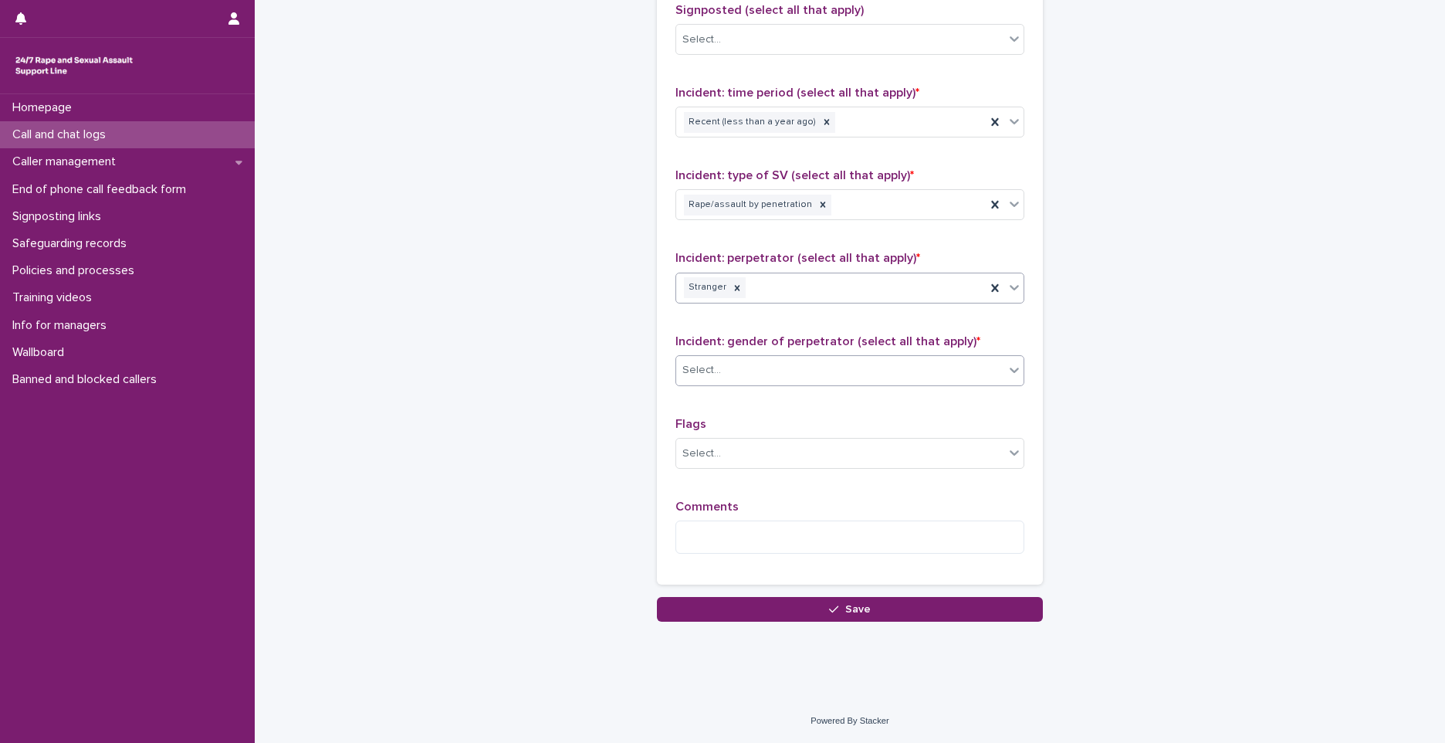
click at [703, 368] on div "Select..." at bounding box center [701, 370] width 39 height 16
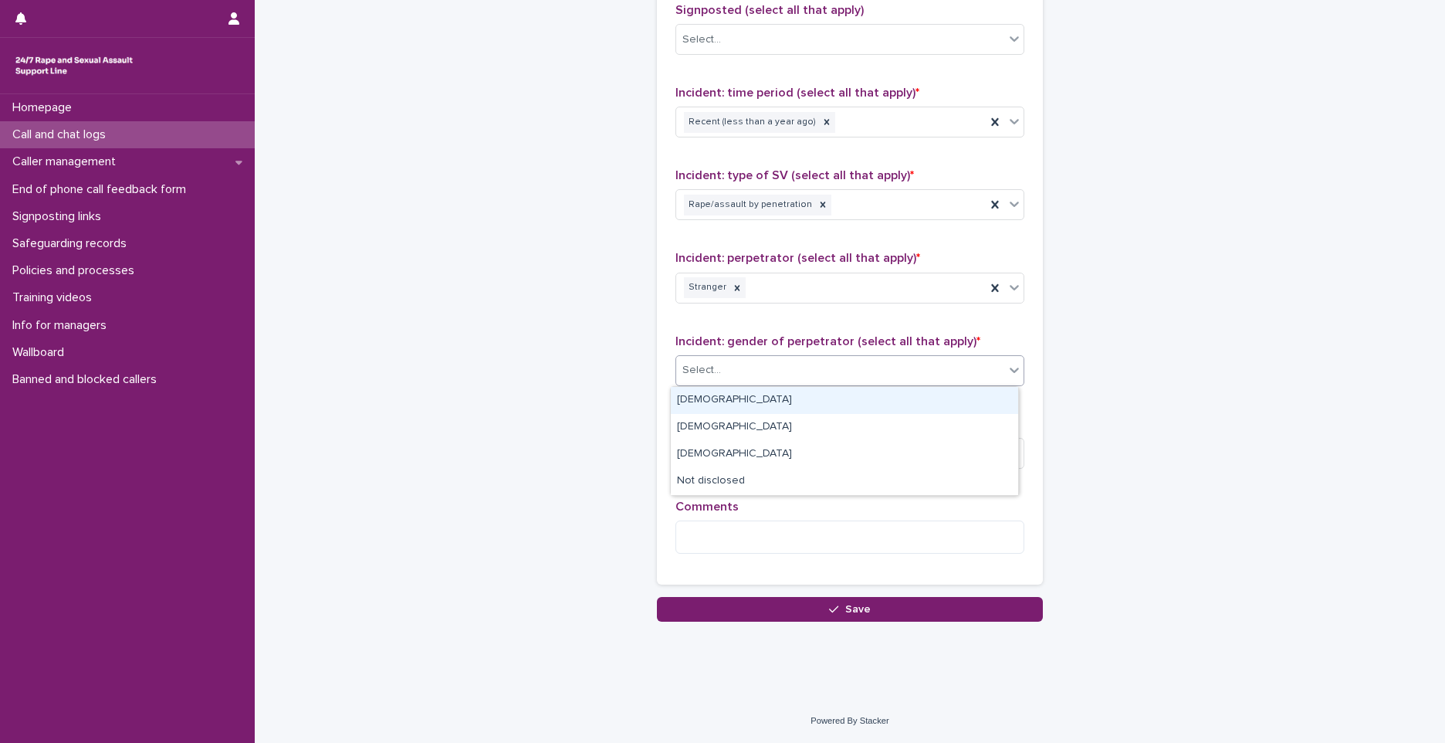
click at [708, 409] on div "Male" at bounding box center [844, 400] width 347 height 27
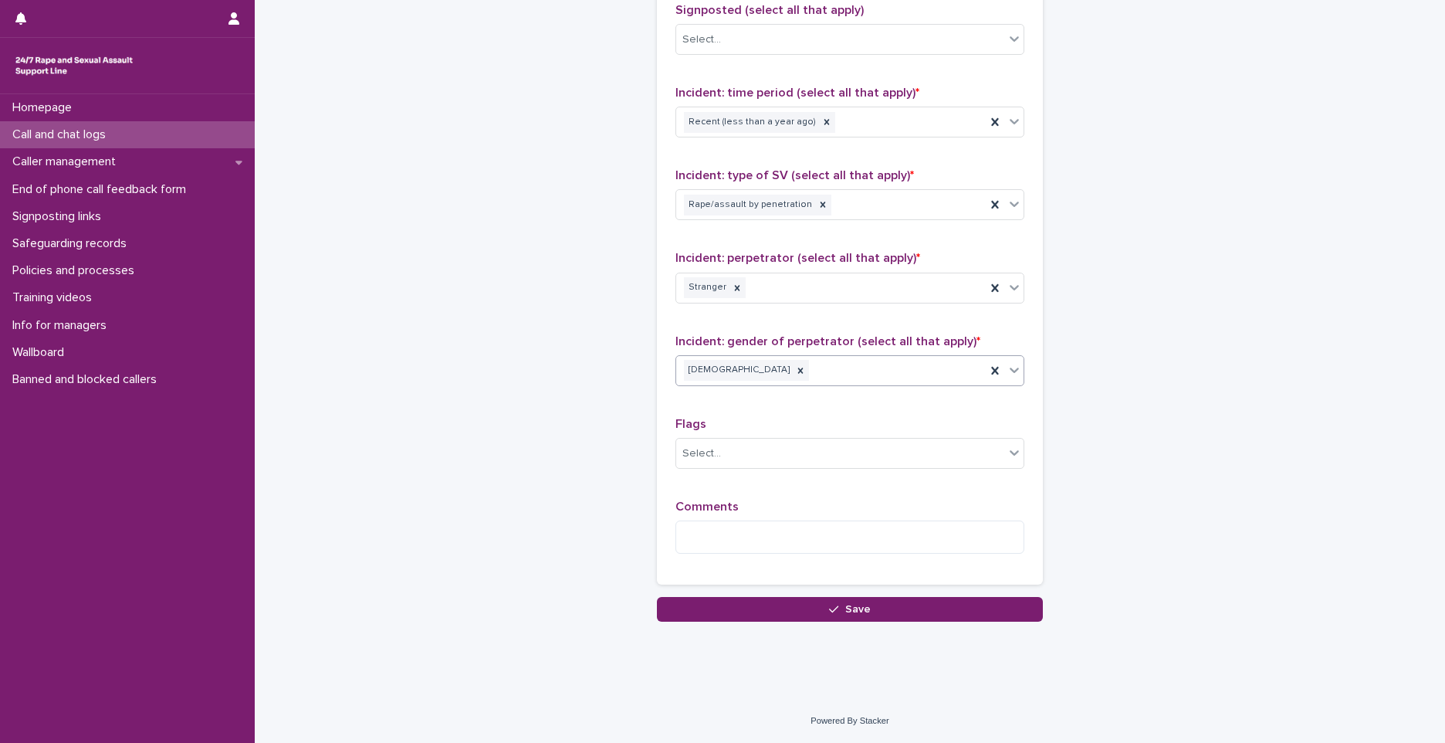
click at [716, 556] on div "Comments" at bounding box center [849, 532] width 349 height 66
click at [717, 534] on textarea at bounding box center [849, 536] width 349 height 33
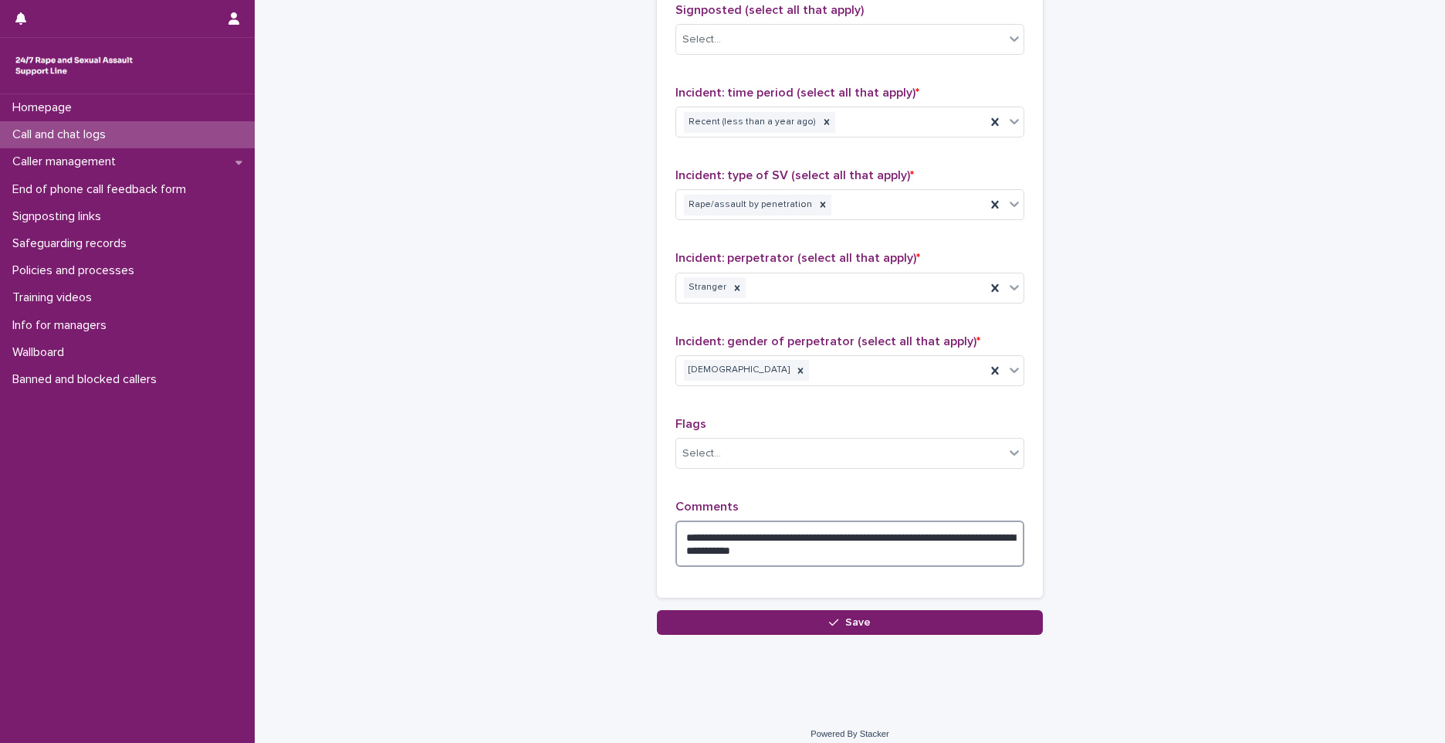
click at [855, 533] on textarea "**********" at bounding box center [849, 543] width 349 height 46
click at [753, 552] on textarea "**********" at bounding box center [849, 543] width 349 height 46
click at [861, 550] on textarea "**********" at bounding box center [849, 543] width 349 height 46
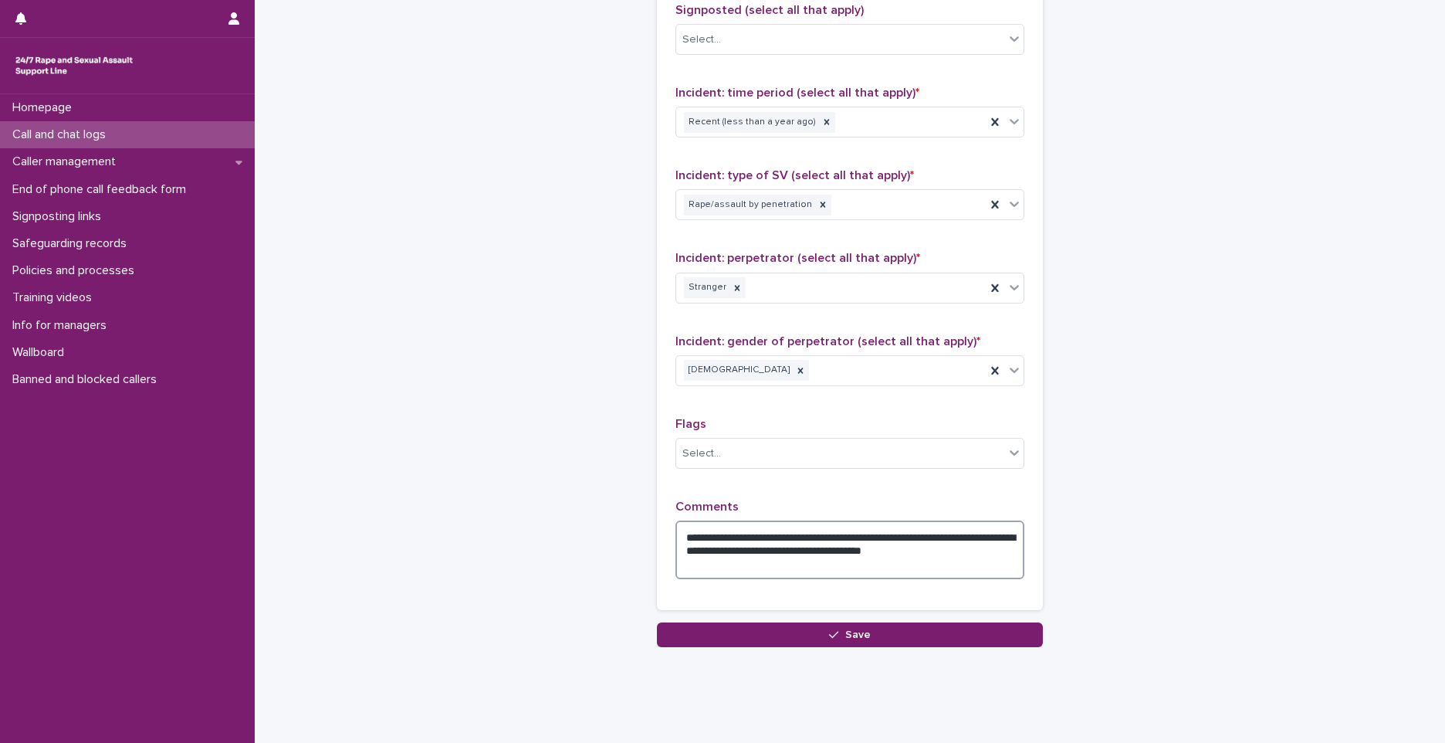
click at [881, 552] on textarea "**********" at bounding box center [849, 549] width 349 height 59
type textarea "**********"
click at [900, 626] on button "Save" at bounding box center [850, 634] width 386 height 25
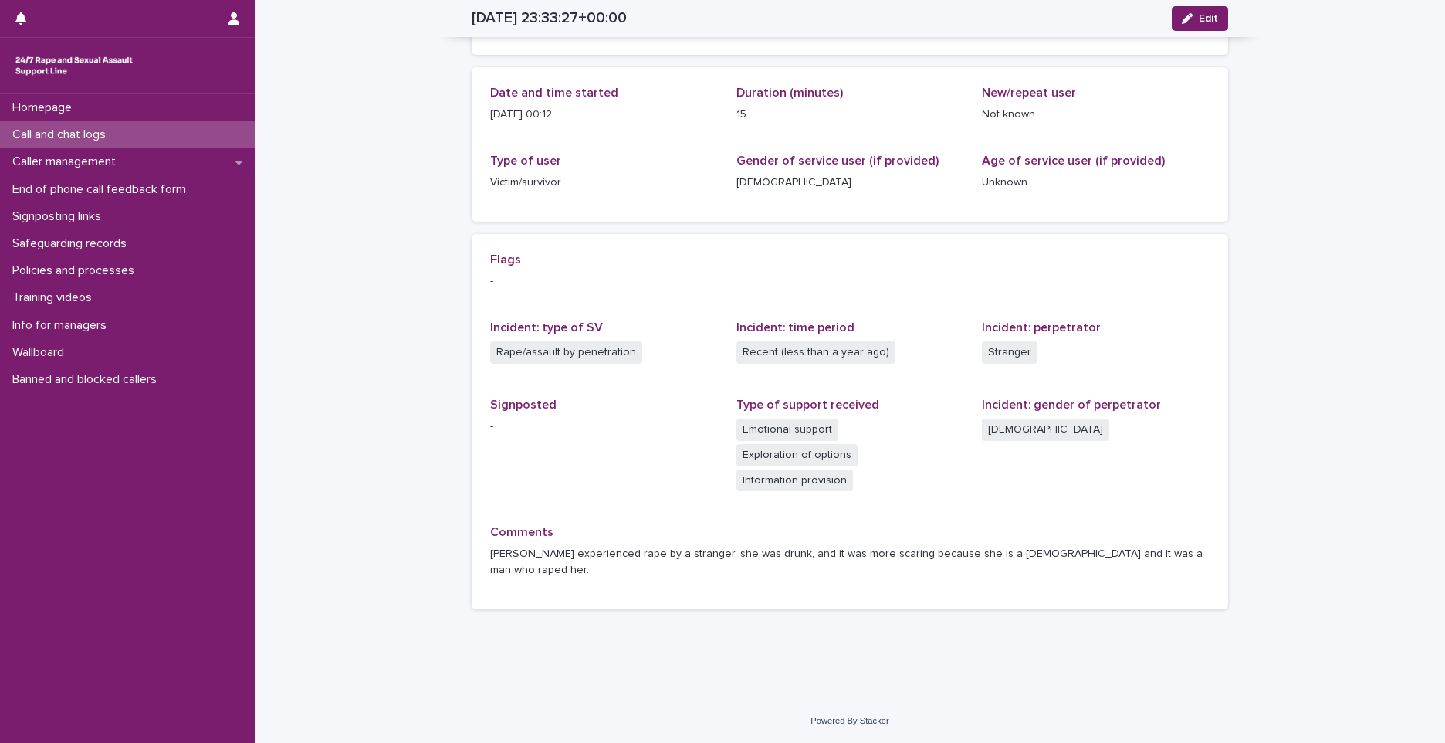
scroll to position [103, 0]
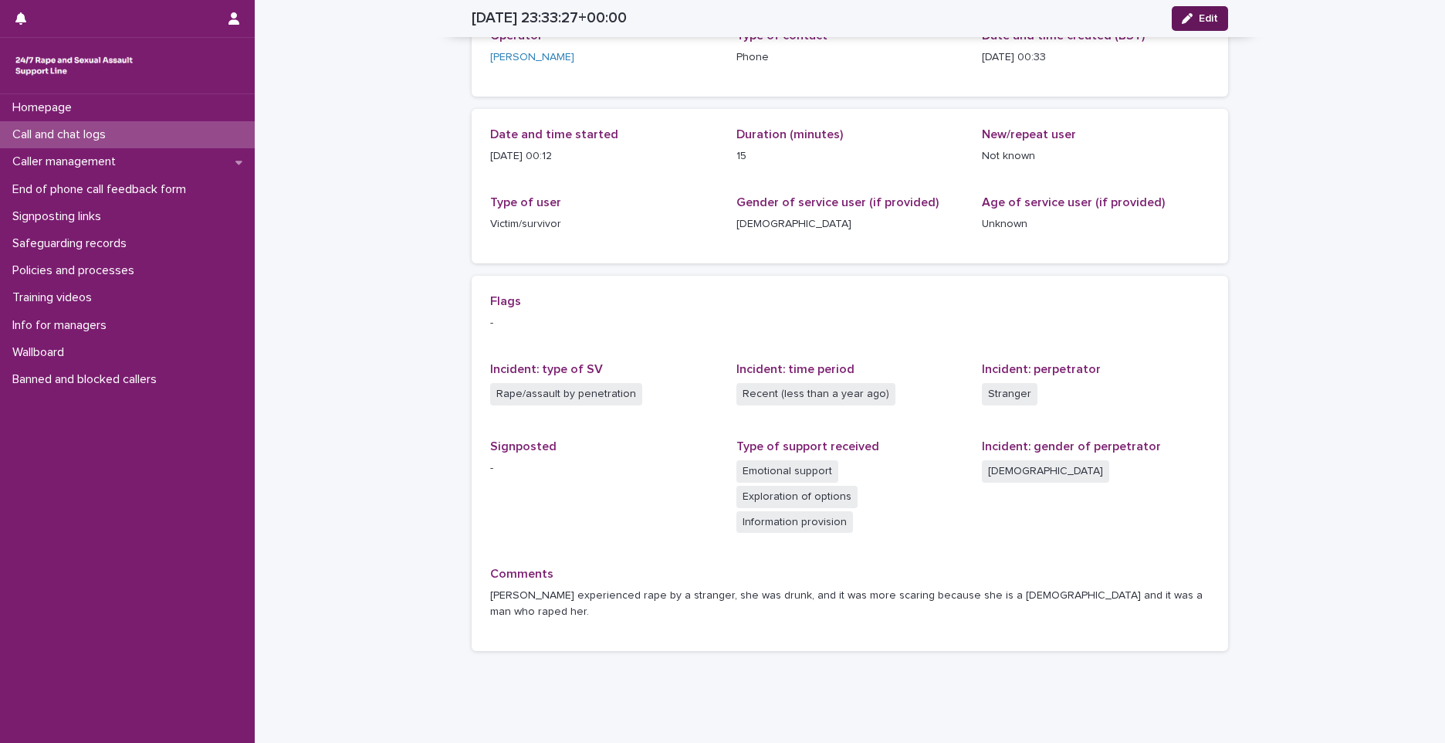
click at [1182, 20] on icon "button" at bounding box center [1187, 18] width 11 height 11
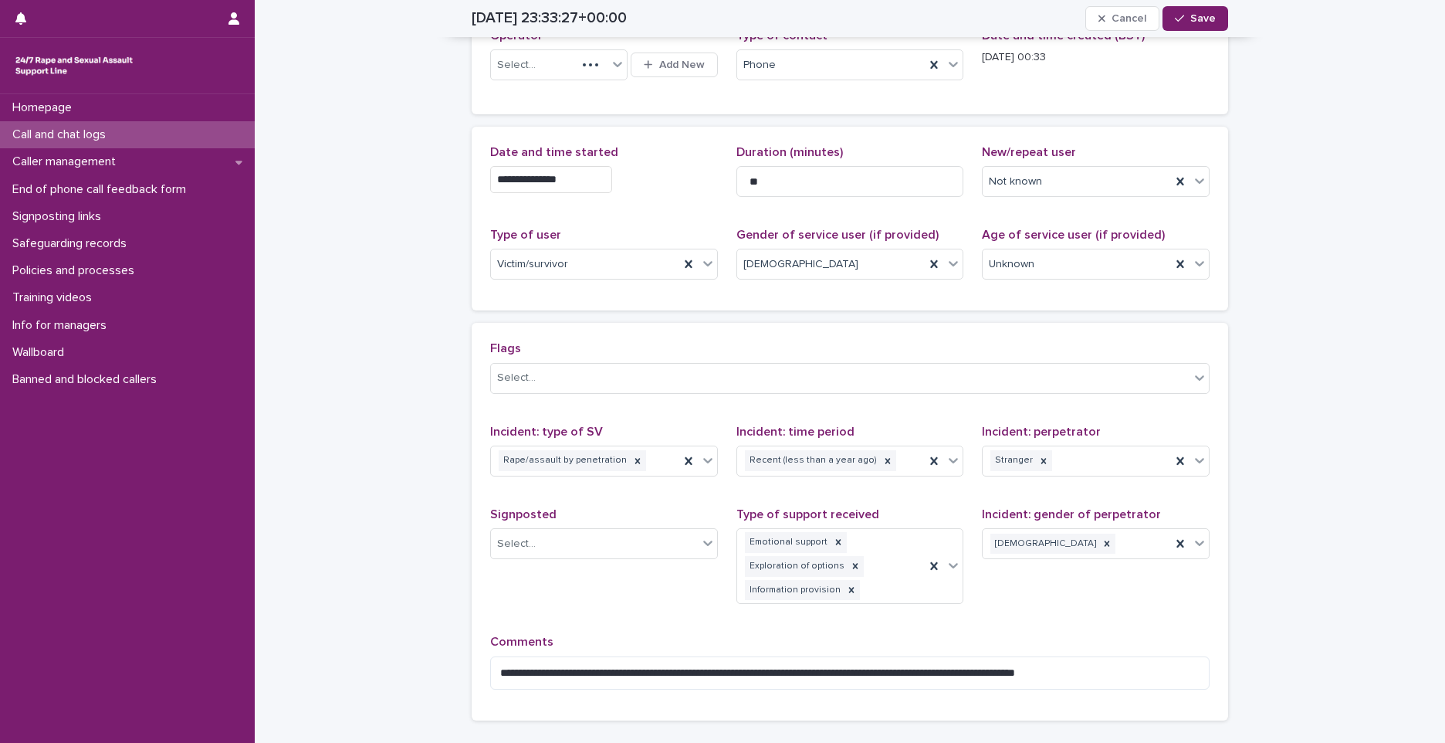
scroll to position [157, 0]
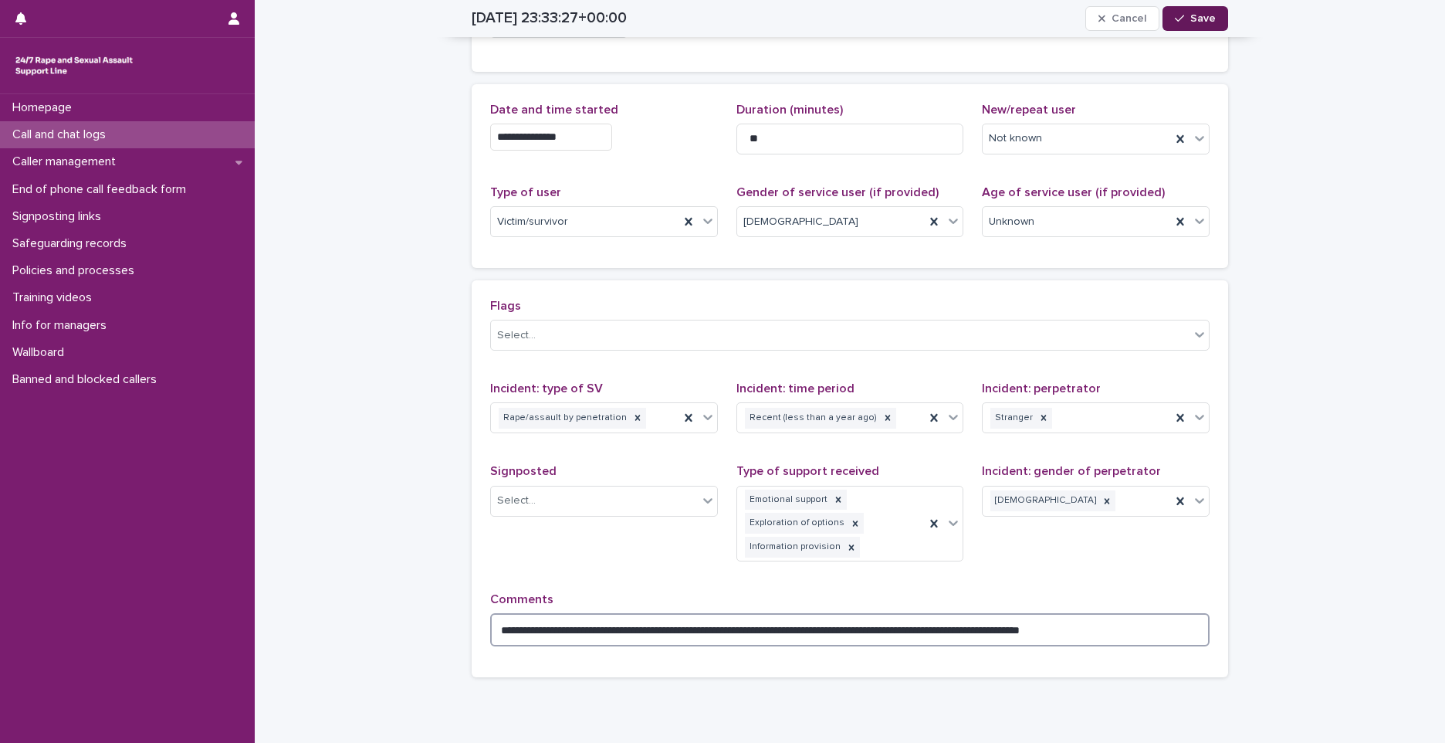
type textarea "**********"
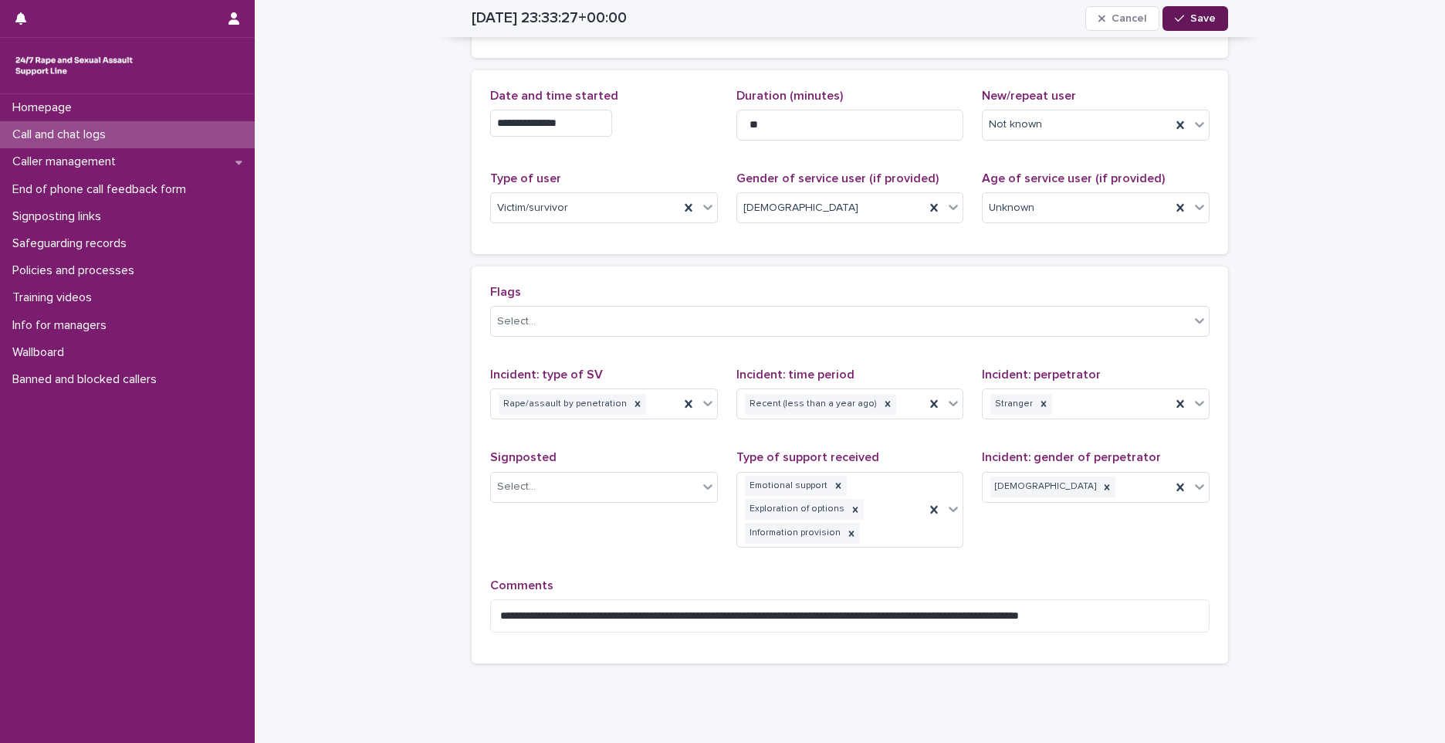
click at [1201, 12] on button "Save" at bounding box center [1196, 18] width 66 height 25
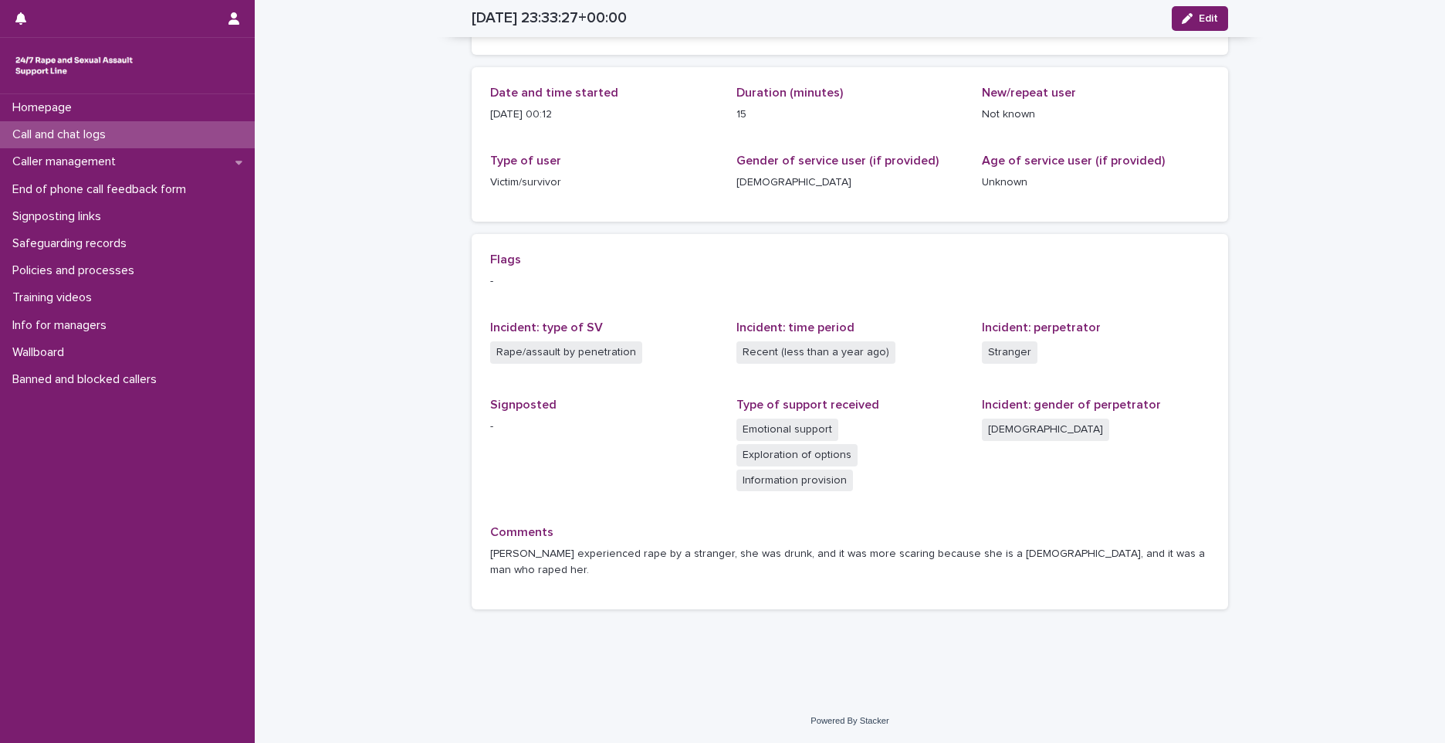
scroll to position [103, 0]
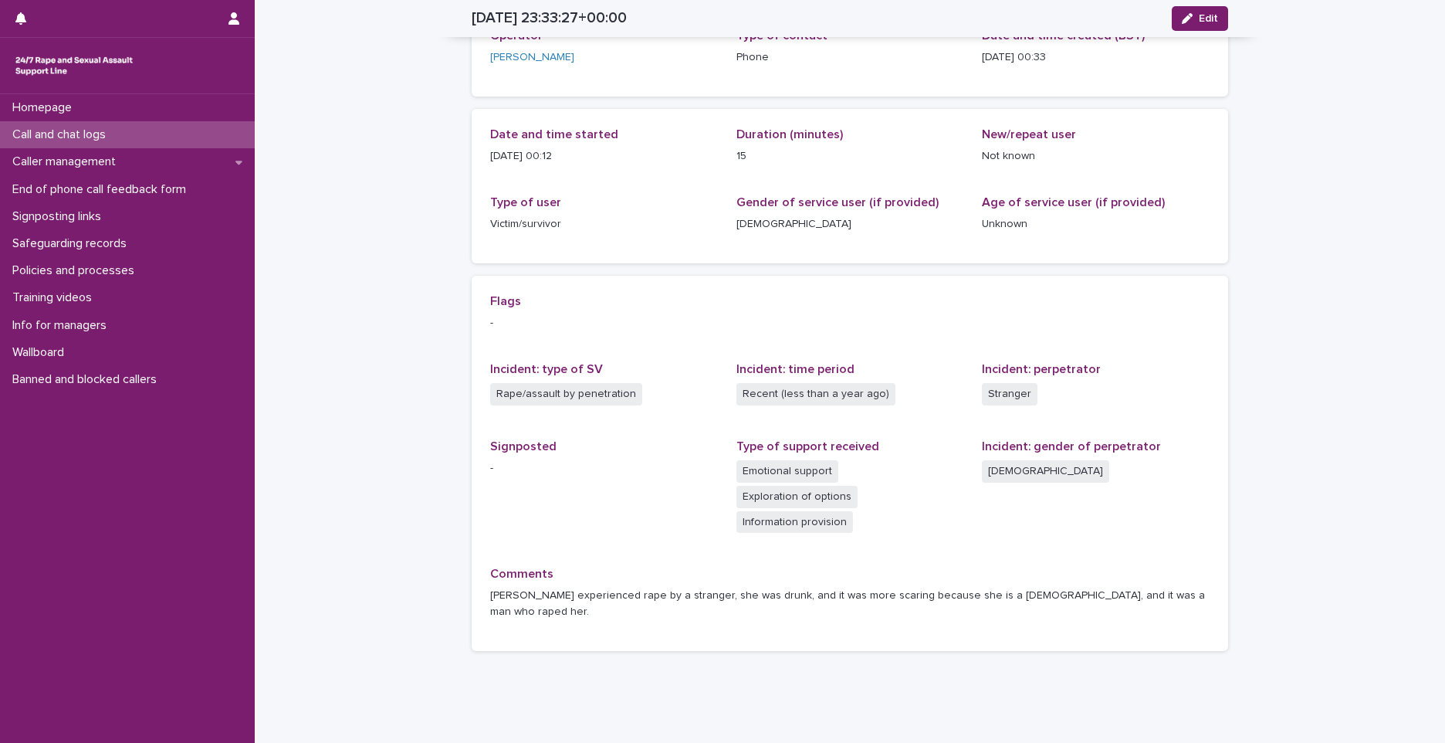
click at [148, 147] on div "Call and chat logs" at bounding box center [127, 134] width 255 height 27
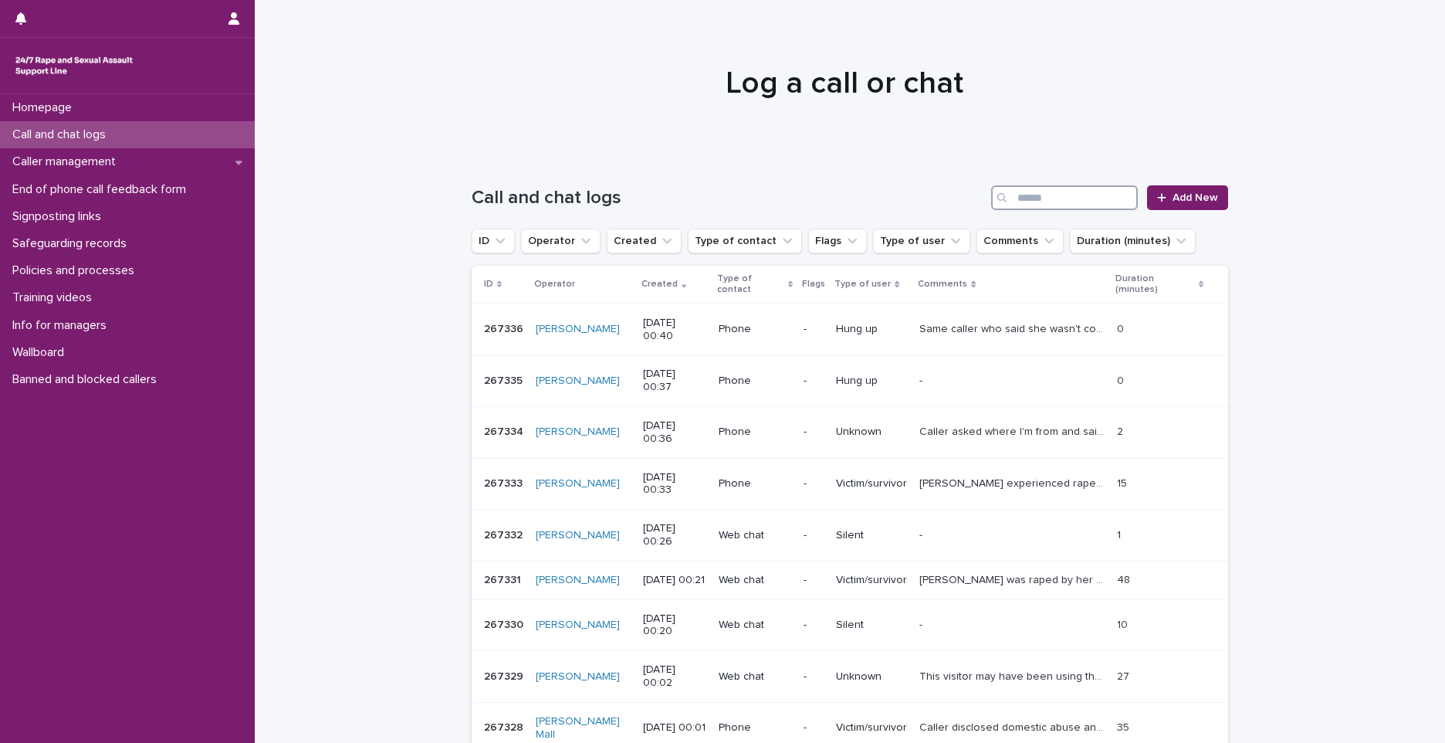
click at [1038, 196] on input "Search" at bounding box center [1064, 197] width 147 height 25
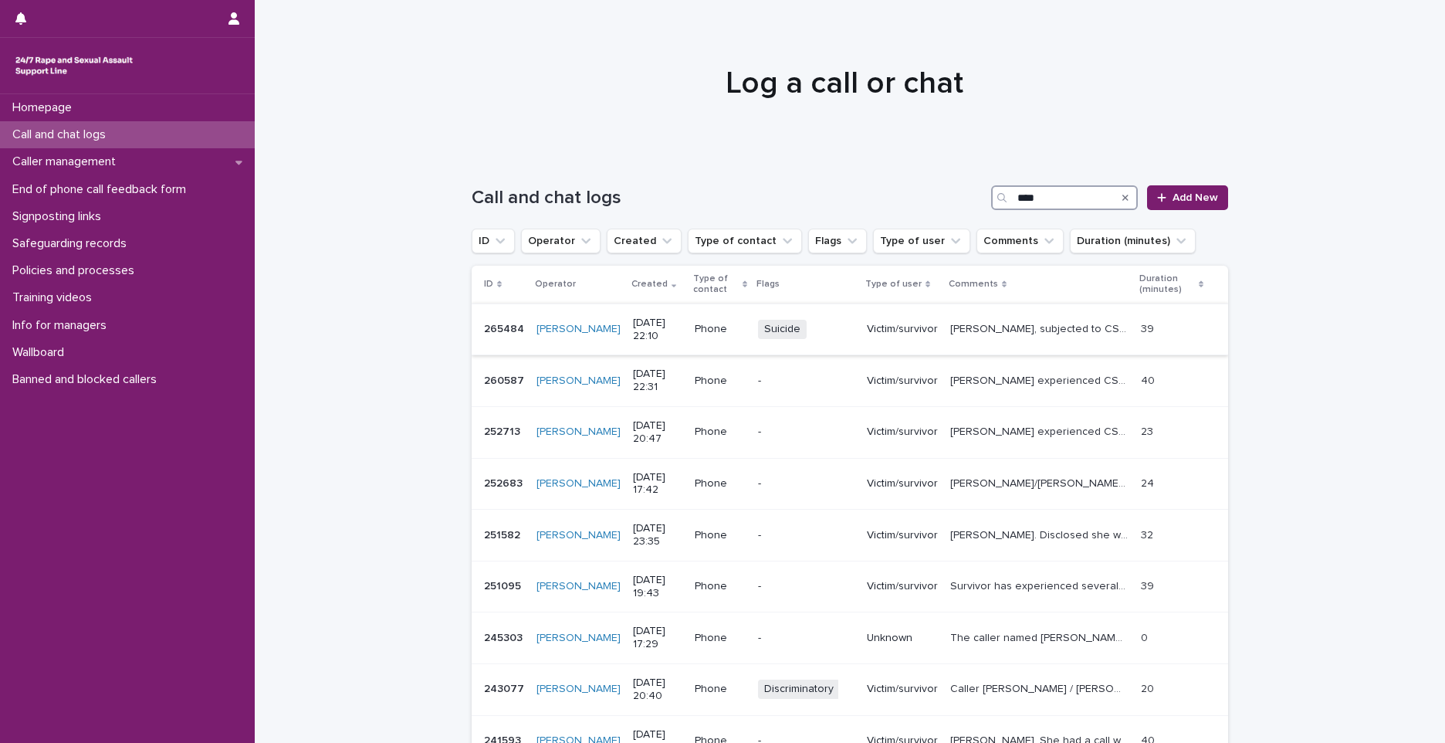
type input "****"
click at [484, 328] on p "265484" at bounding box center [505, 328] width 43 height 16
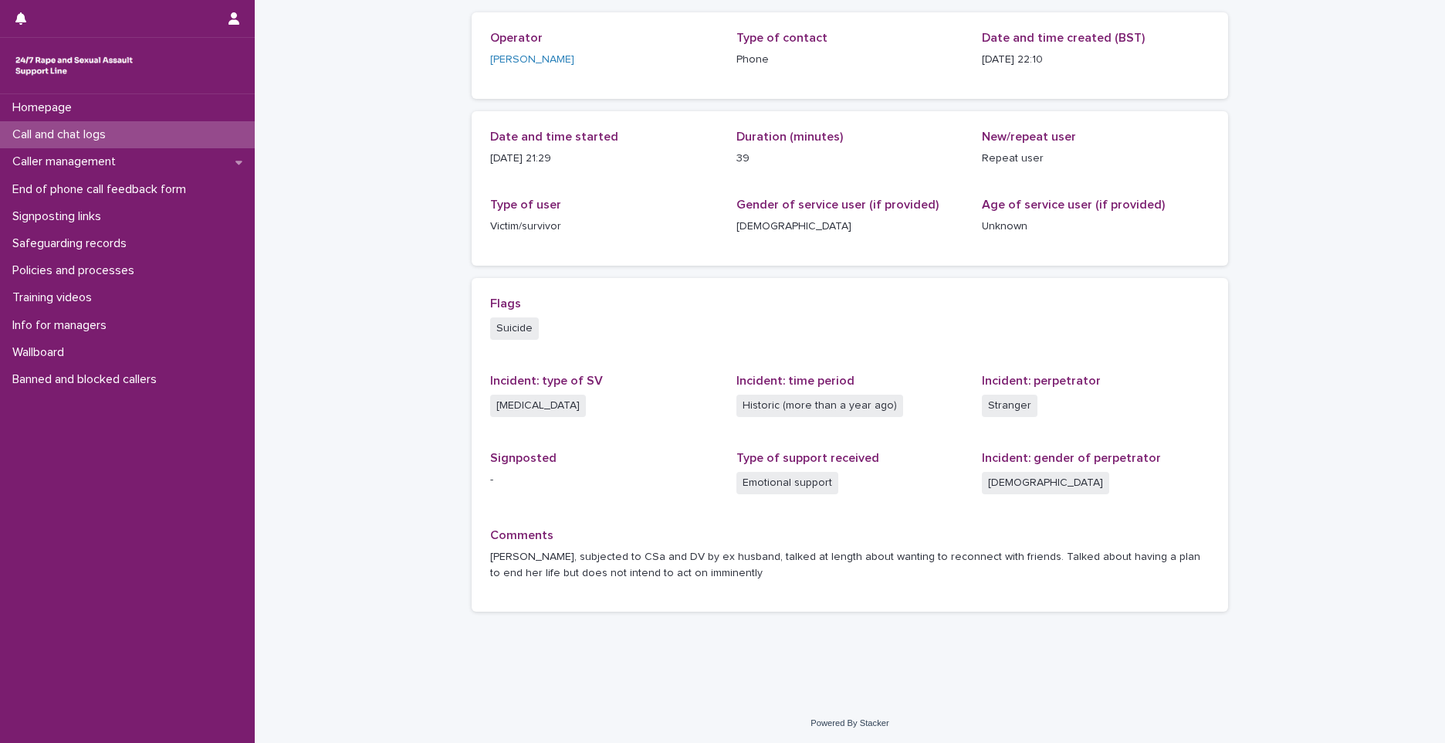
scroll to position [103, 0]
